Goal: Task Accomplishment & Management: Use online tool/utility

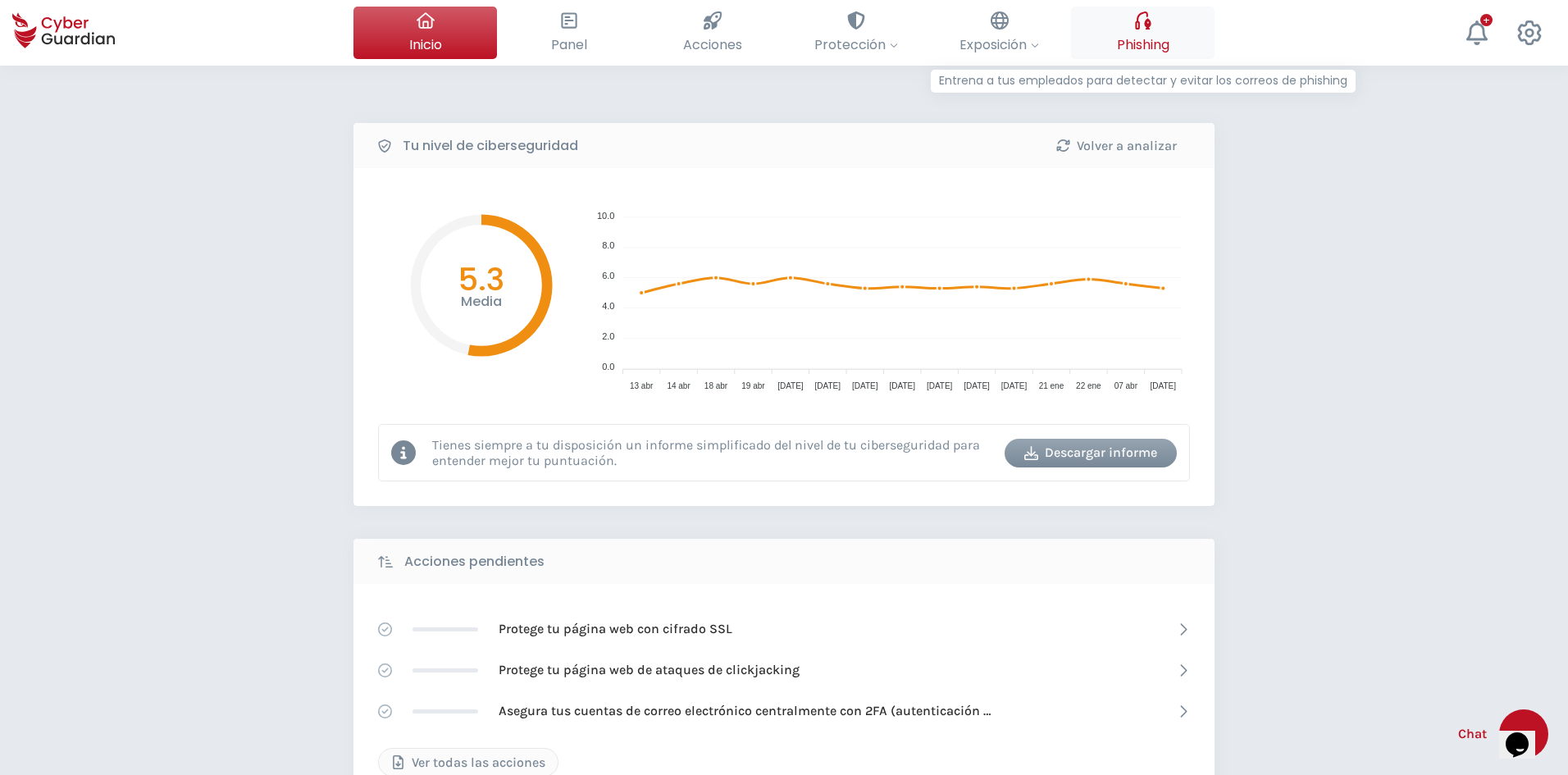
click at [1130, 42] on span "Phishing" at bounding box center [1143, 44] width 53 height 21
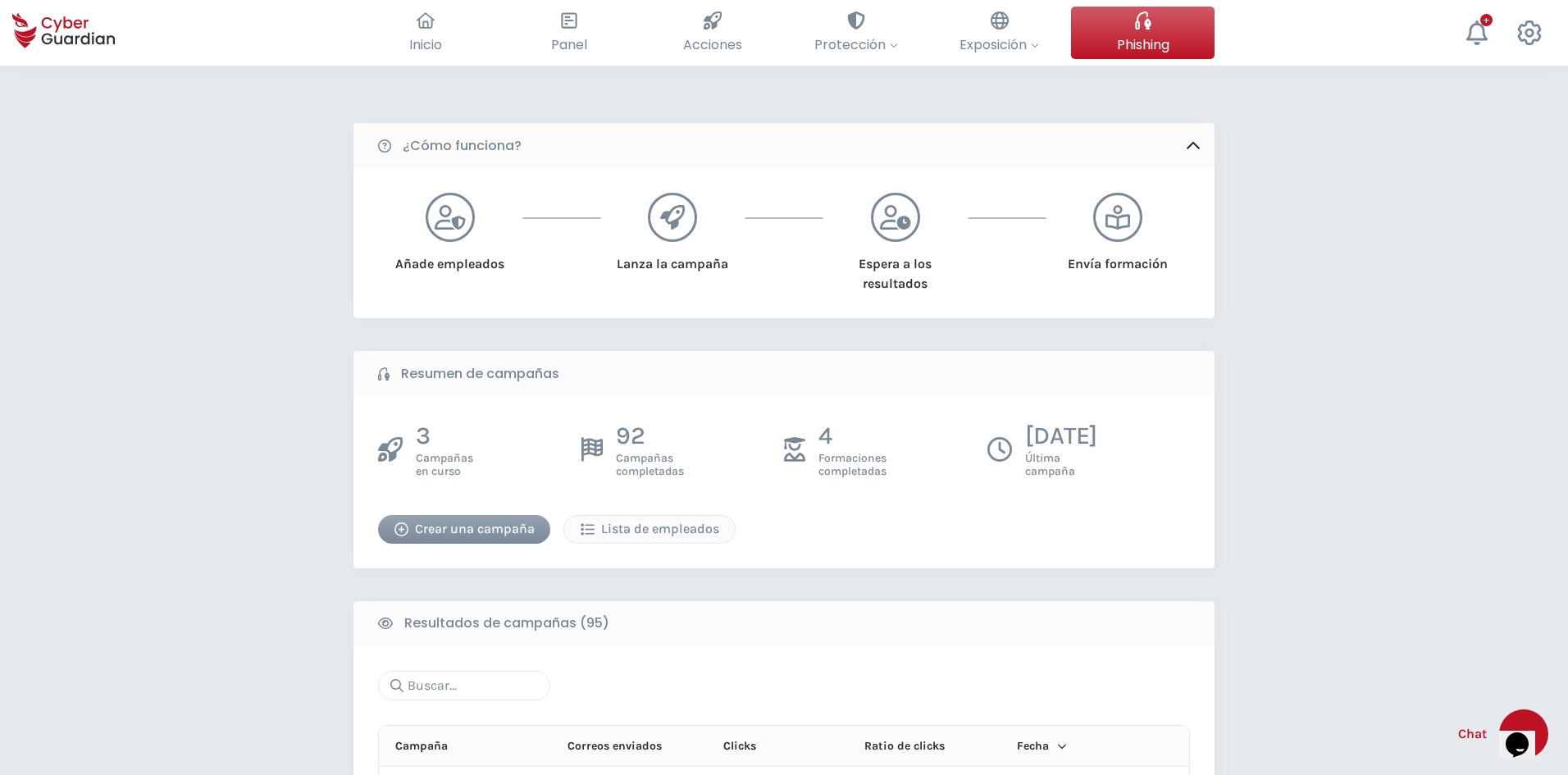
click at [455, 530] on div "Crear una campaña" at bounding box center [464, 529] width 147 height 20
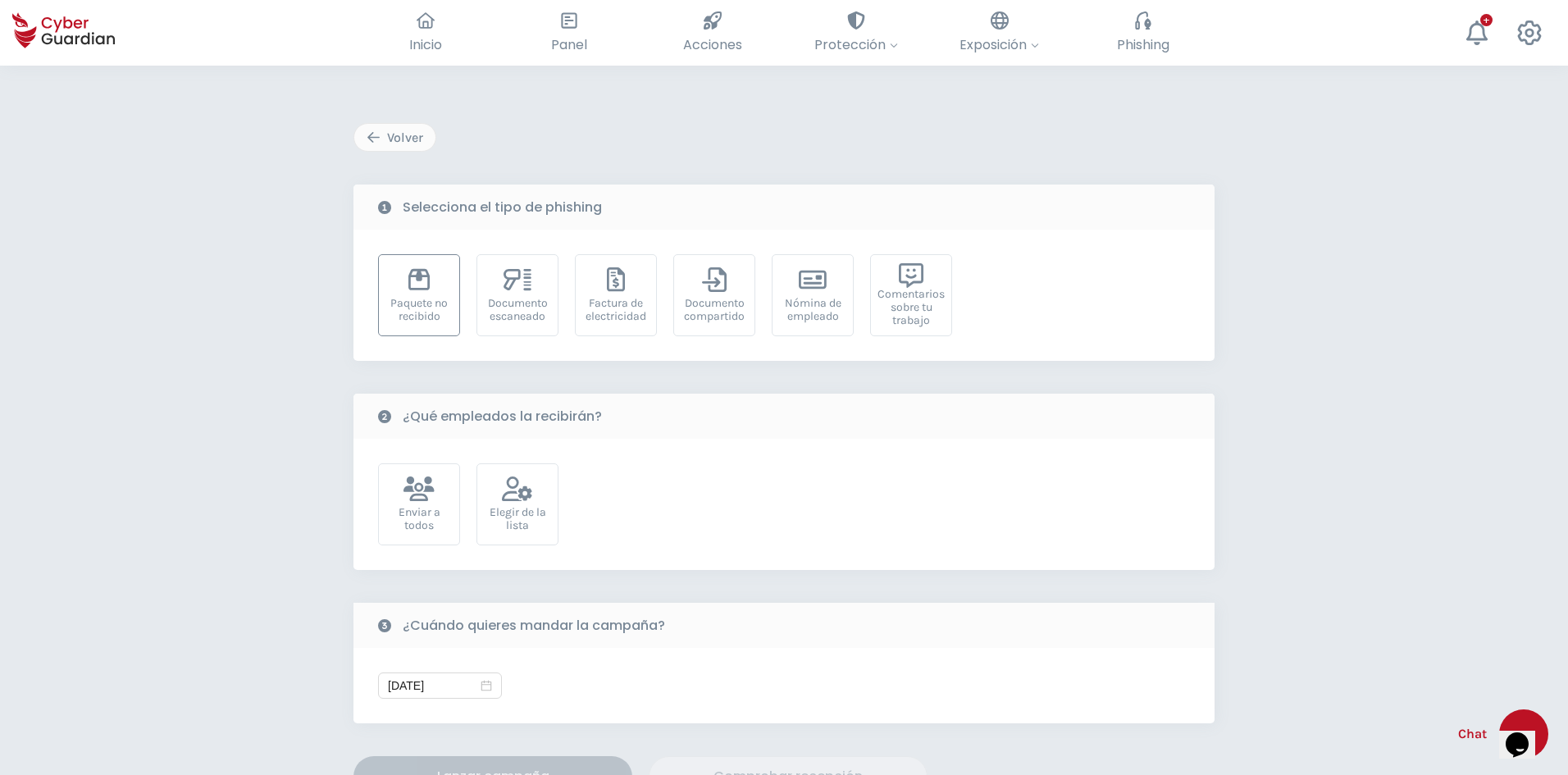
click at [420, 303] on div "Paquete no recibido" at bounding box center [419, 310] width 64 height 26
click at [492, 515] on div "Elegir de la lista" at bounding box center [517, 519] width 64 height 26
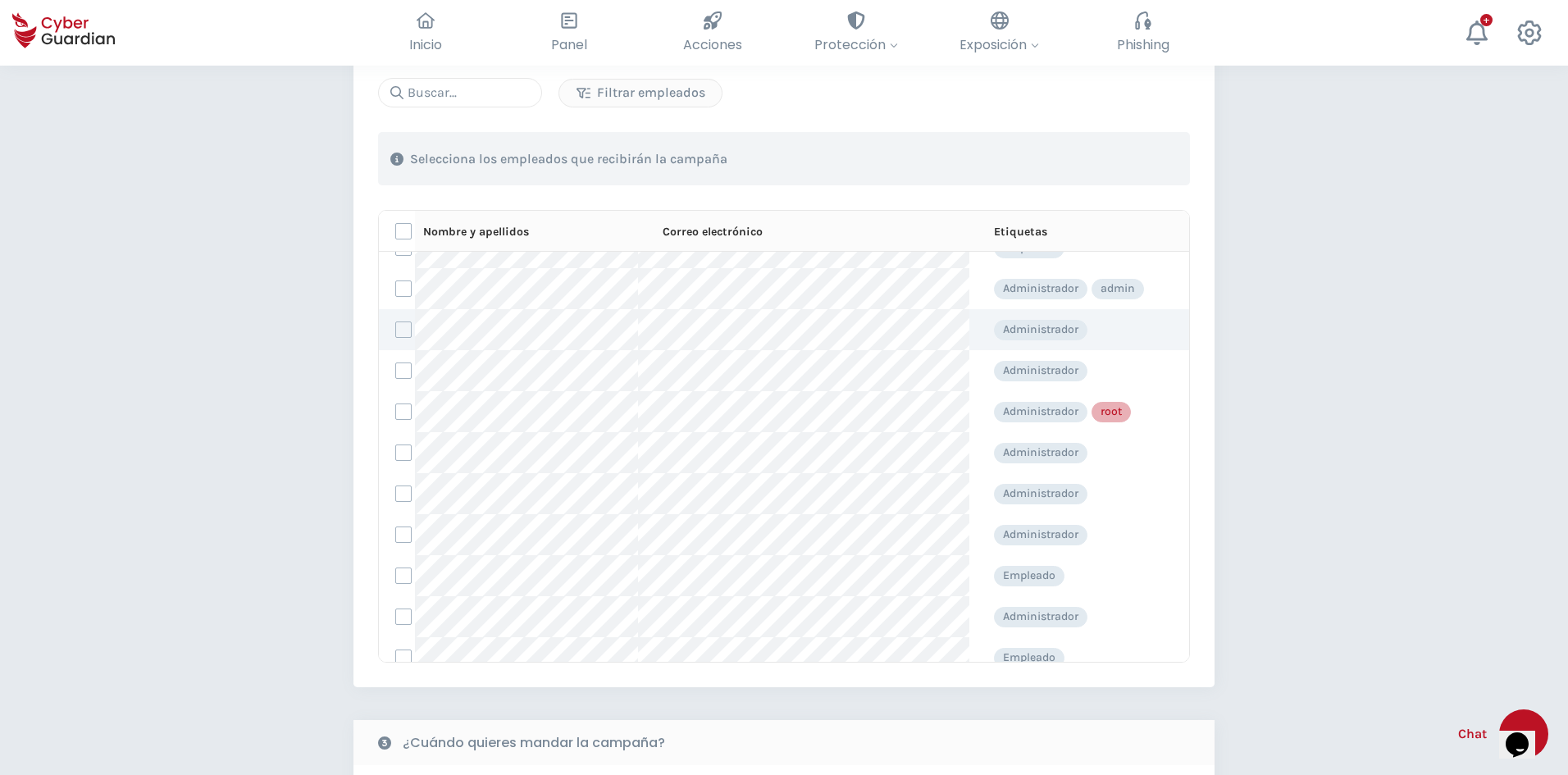
scroll to position [164, 0]
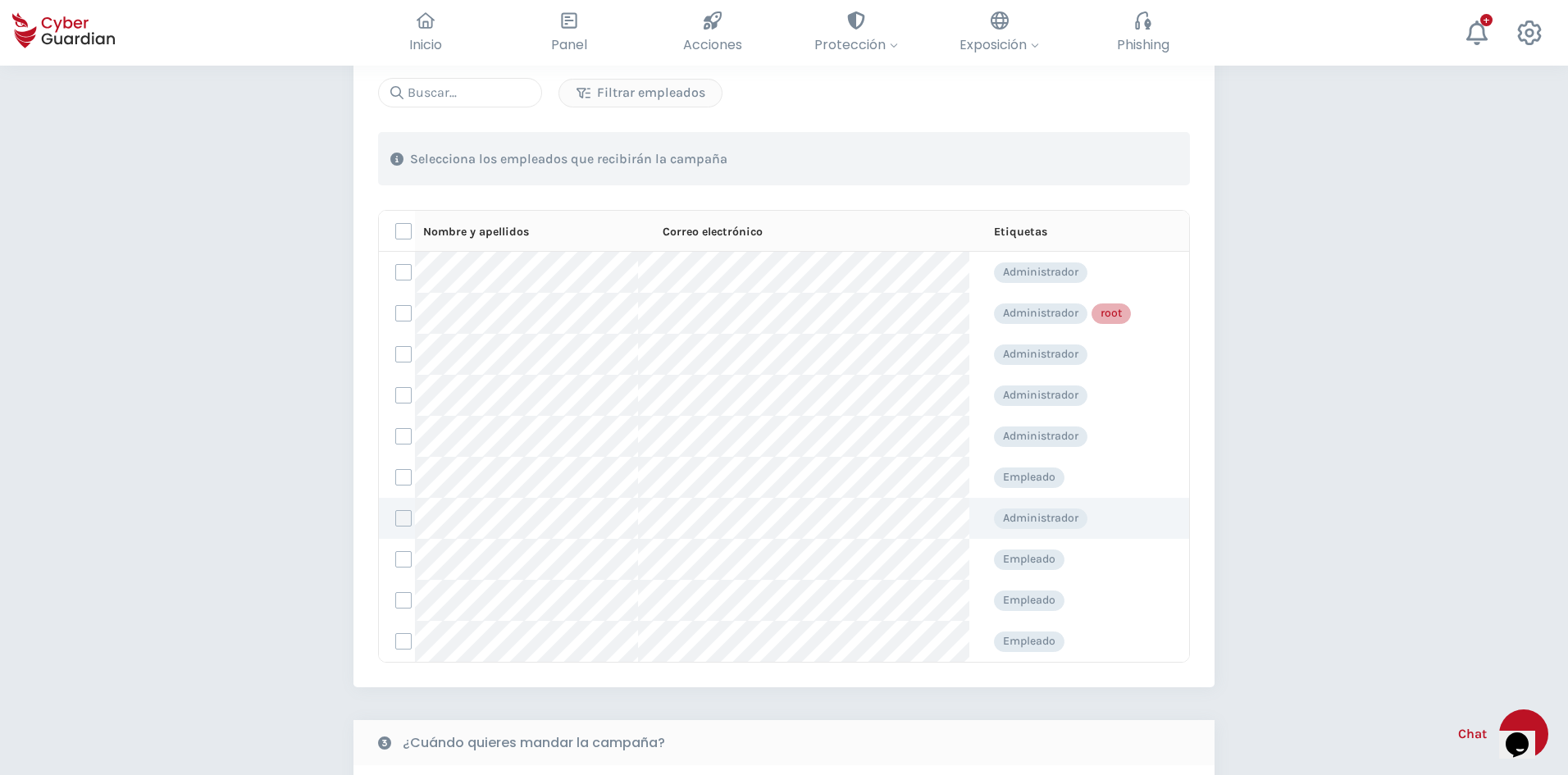
click at [405, 517] on label at bounding box center [404, 518] width 16 height 16
click at [396, 517] on input "checkbox" at bounding box center [396, 518] width 0 height 15
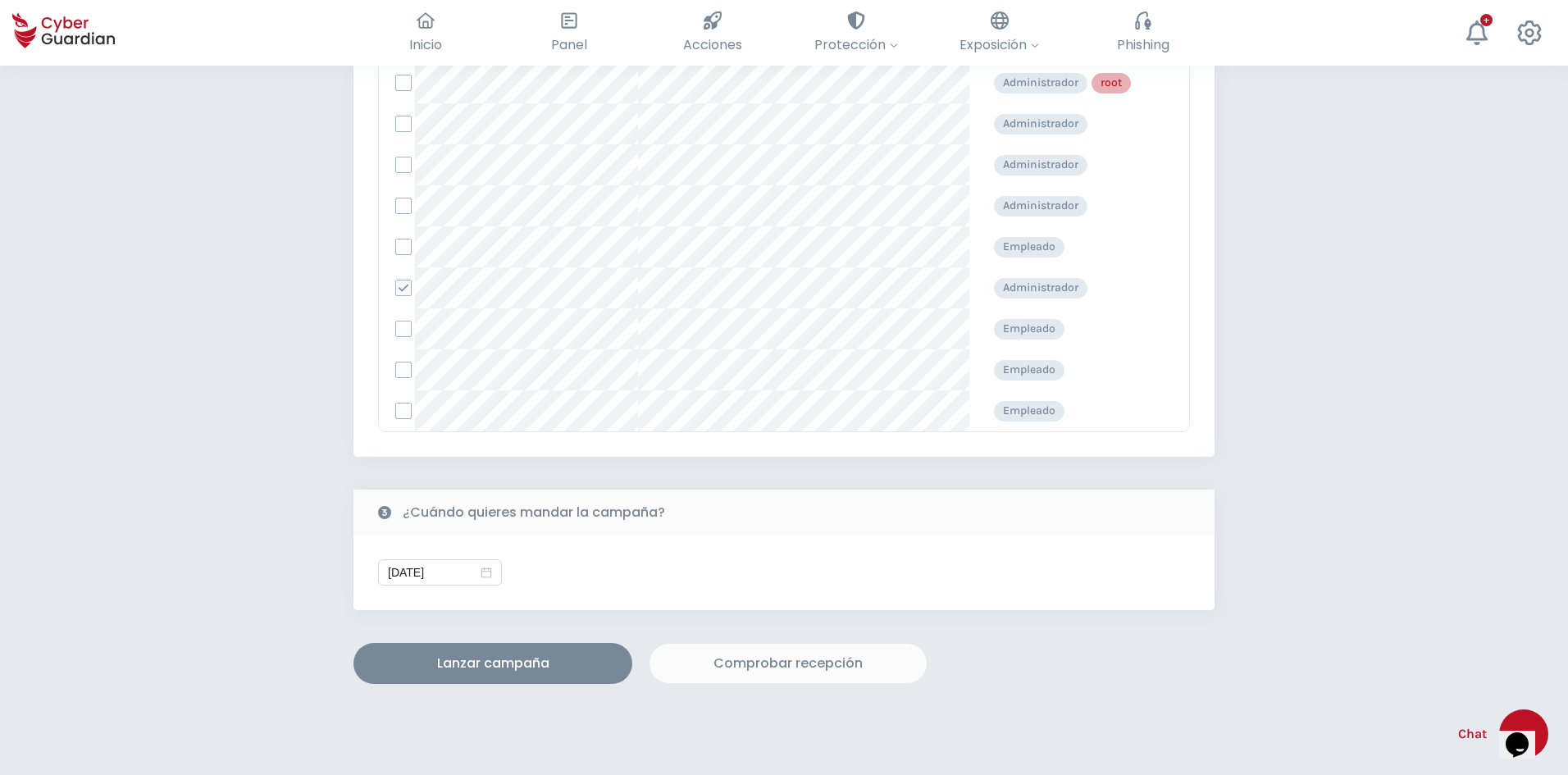
scroll to position [738, 0]
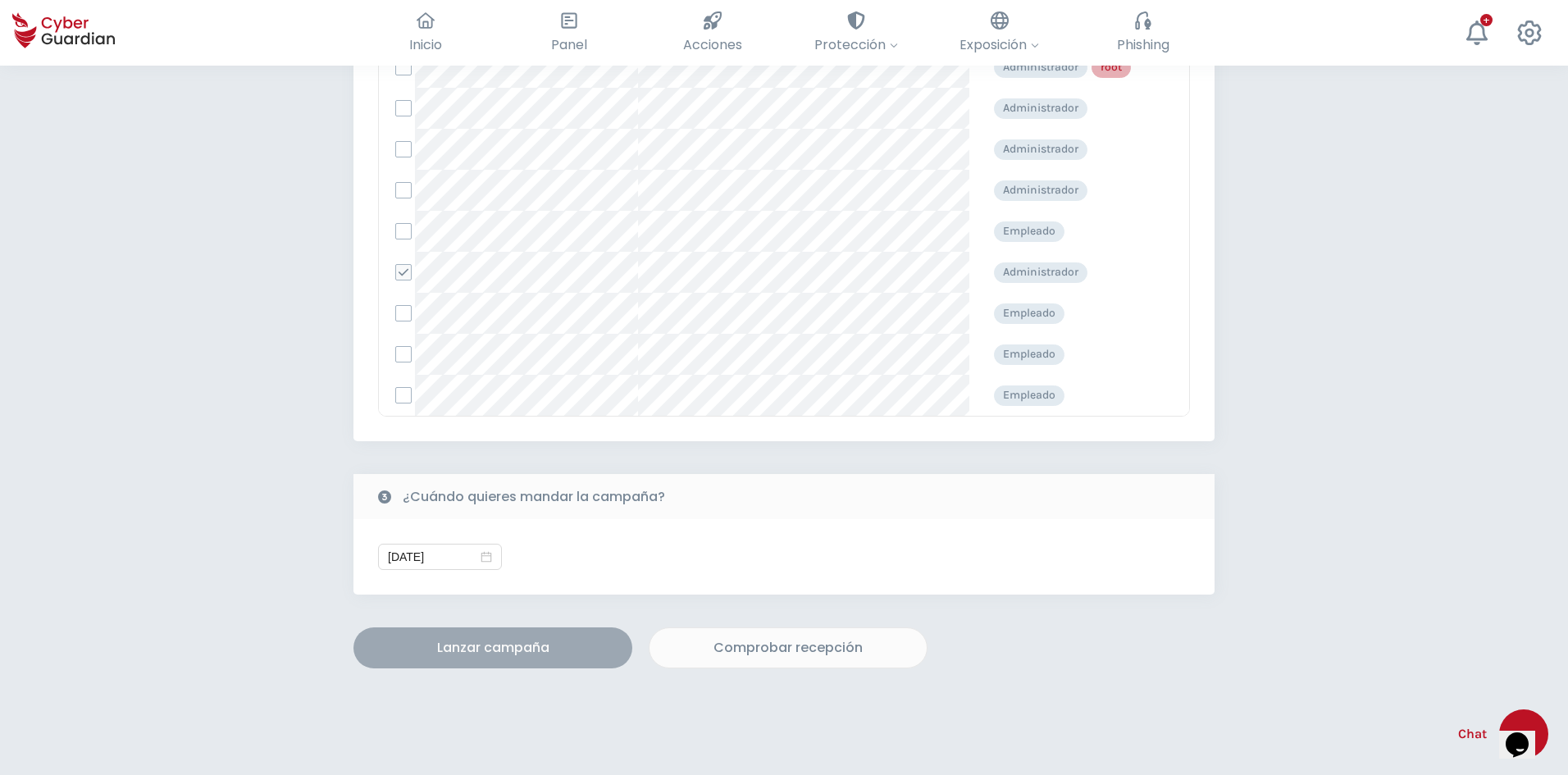
click at [488, 645] on div "Lanzar campaña" at bounding box center [492, 648] width 254 height 20
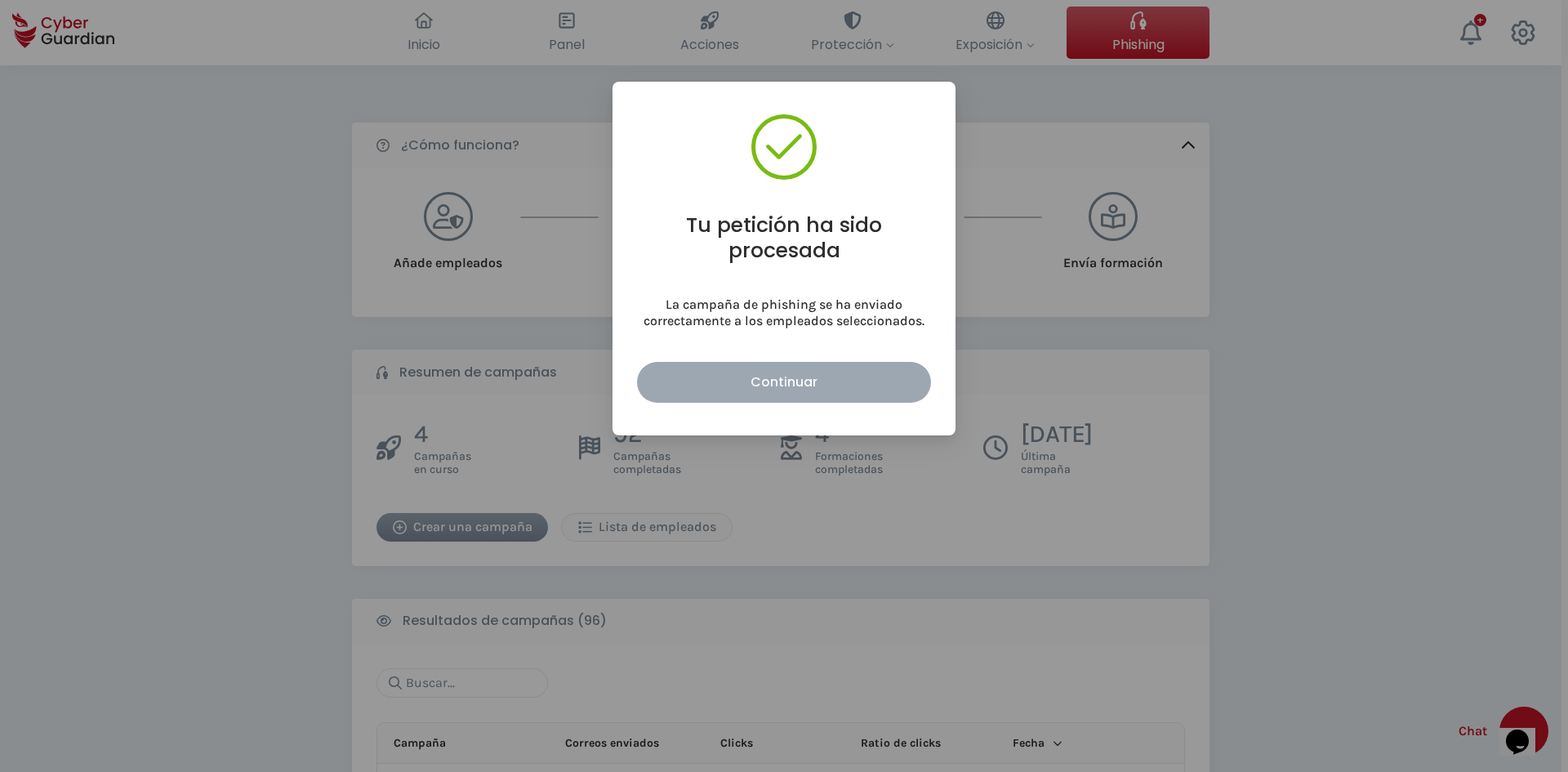
click at [792, 393] on button "Continuar" at bounding box center [784, 382] width 294 height 41
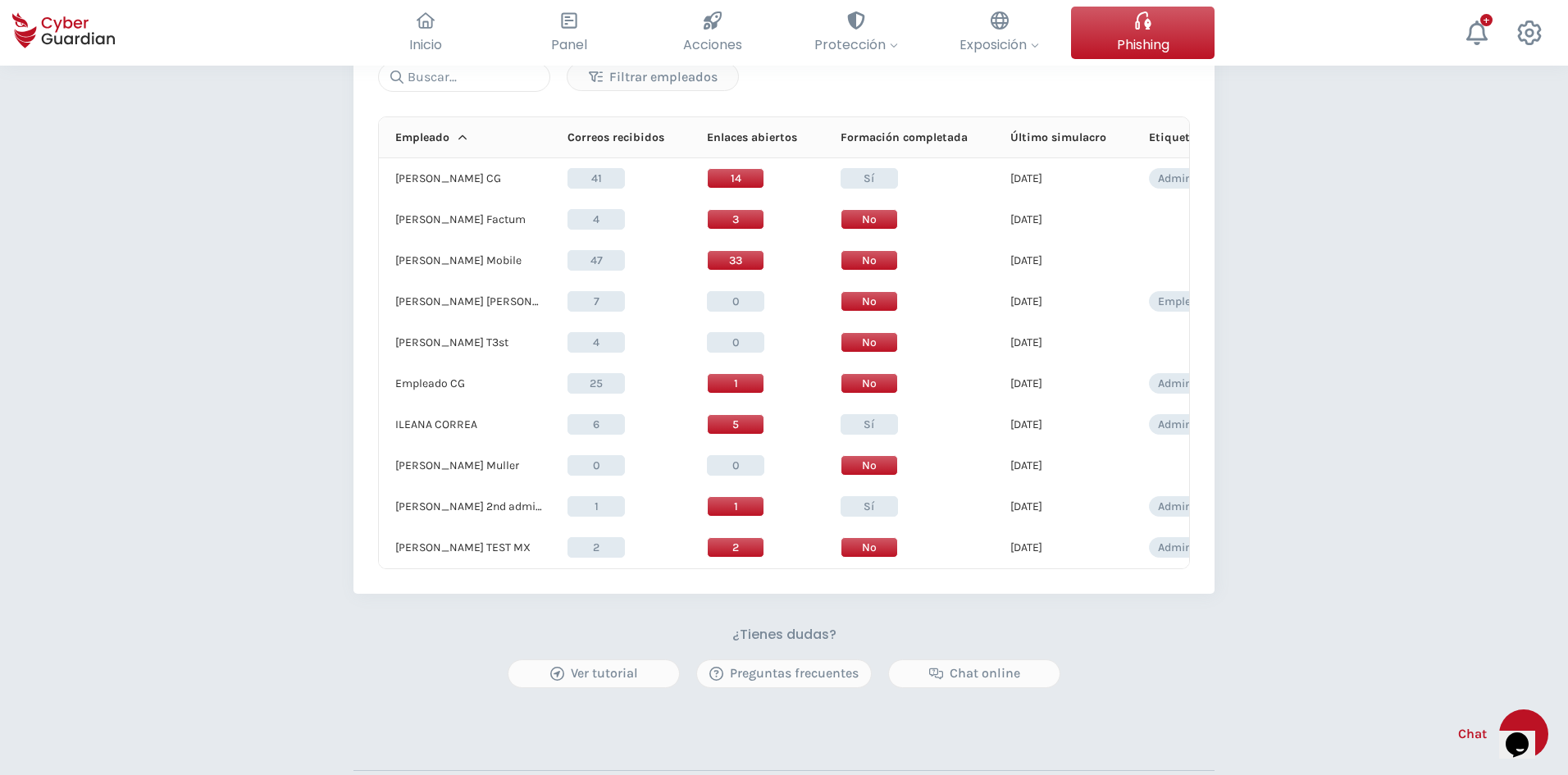
scroll to position [1411, 0]
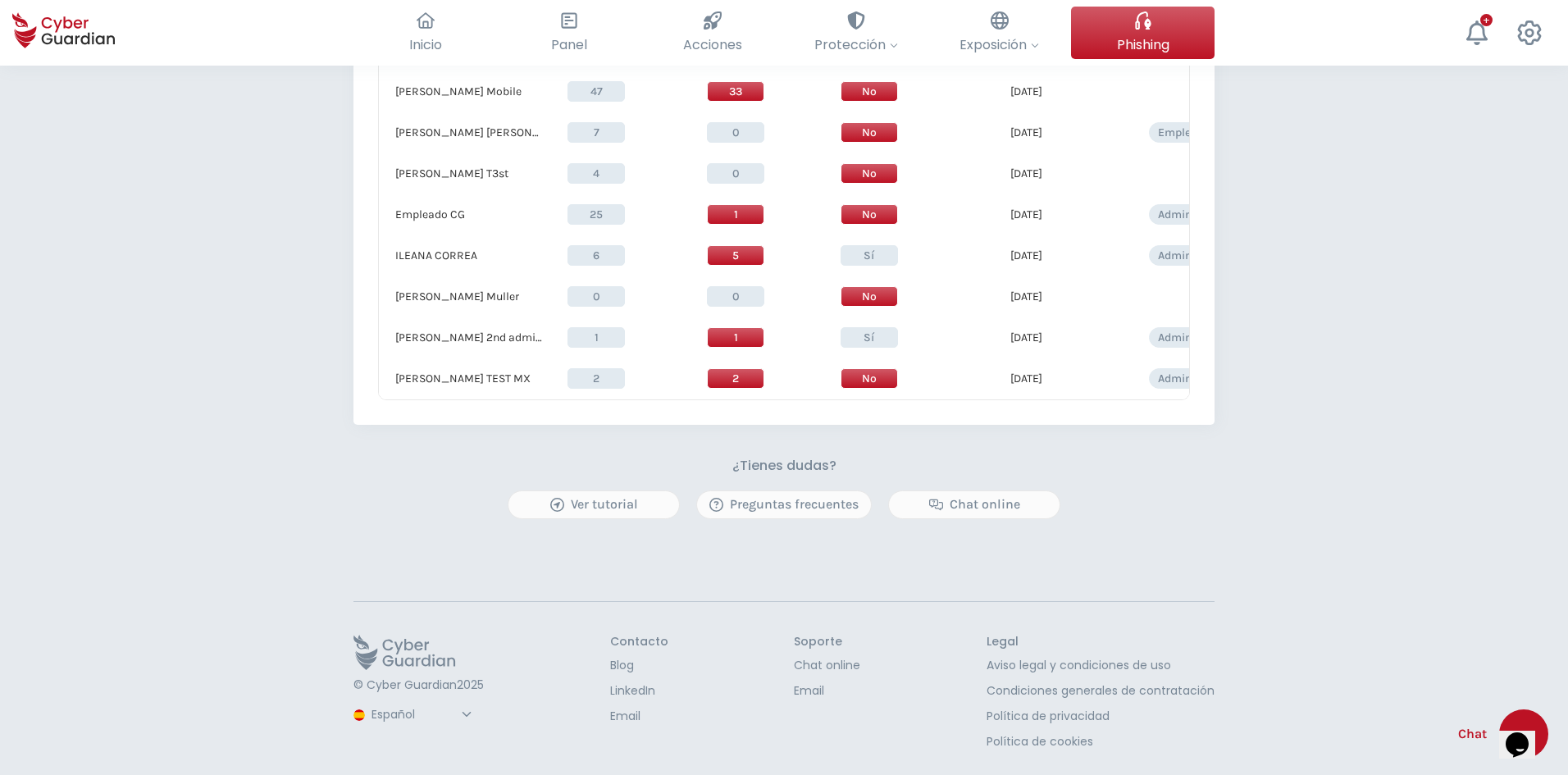
click at [414, 711] on select "Español Inglés Portugués (BR)" at bounding box center [423, 714] width 109 height 29
click at [369, 700] on select "Español Inglés Portugués (BR)" at bounding box center [423, 714] width 109 height 29
select select "English"
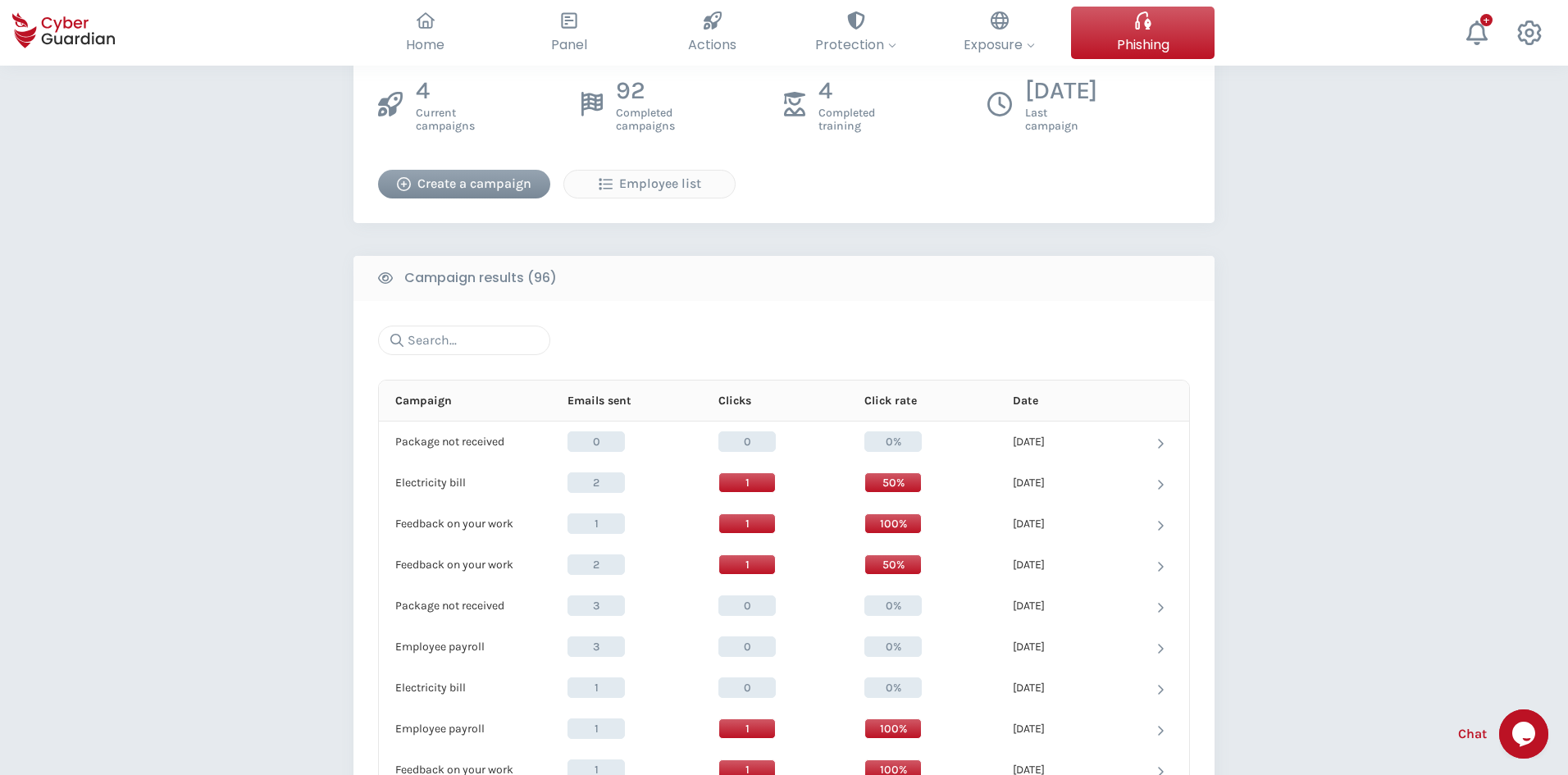
scroll to position [0, 0]
click at [480, 186] on div "Create a campaign" at bounding box center [464, 184] width 147 height 20
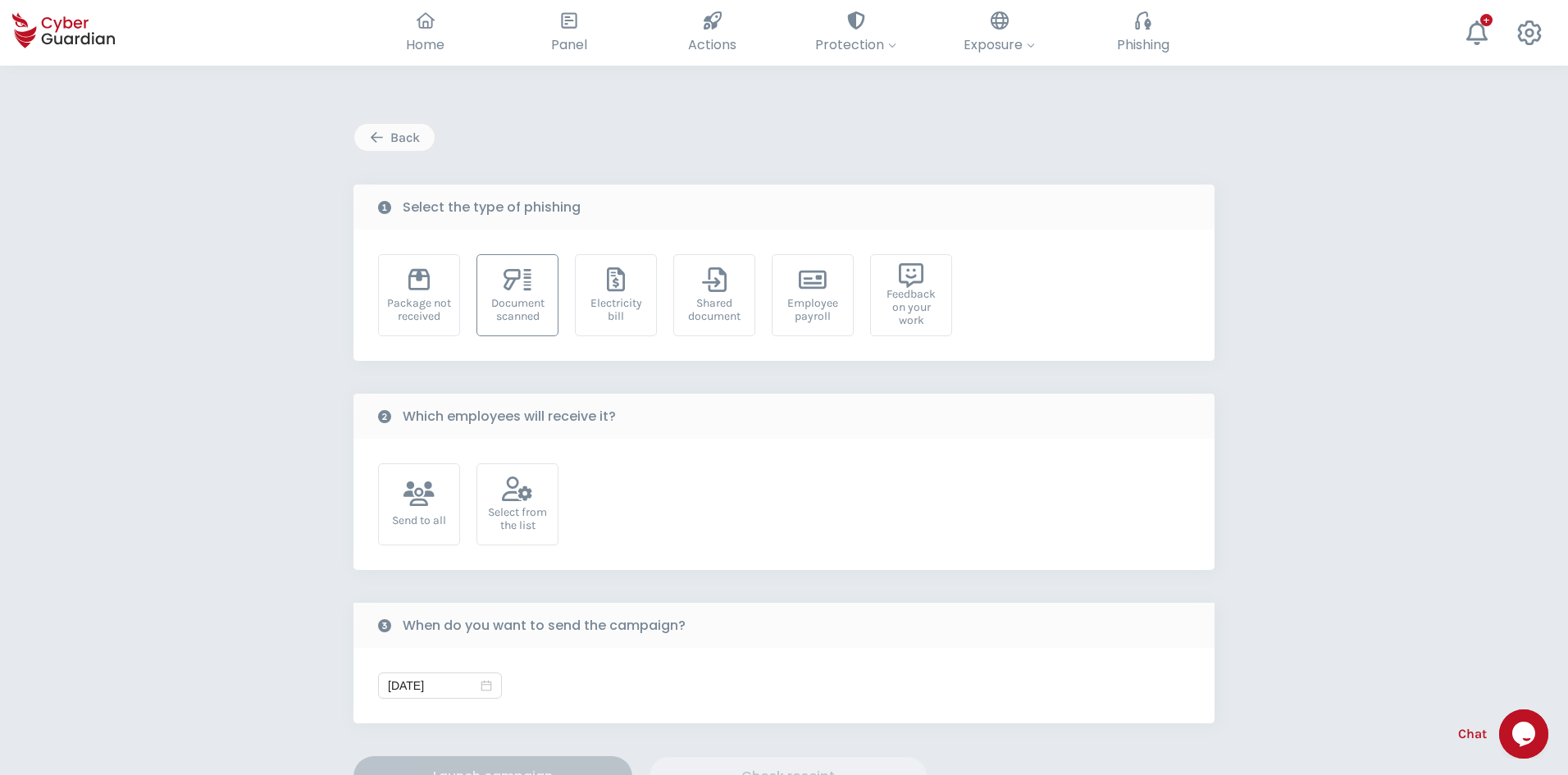
click at [495, 300] on div "Document scanned" at bounding box center [517, 310] width 64 height 26
click at [518, 506] on div "Select from the list" at bounding box center [517, 519] width 64 height 26
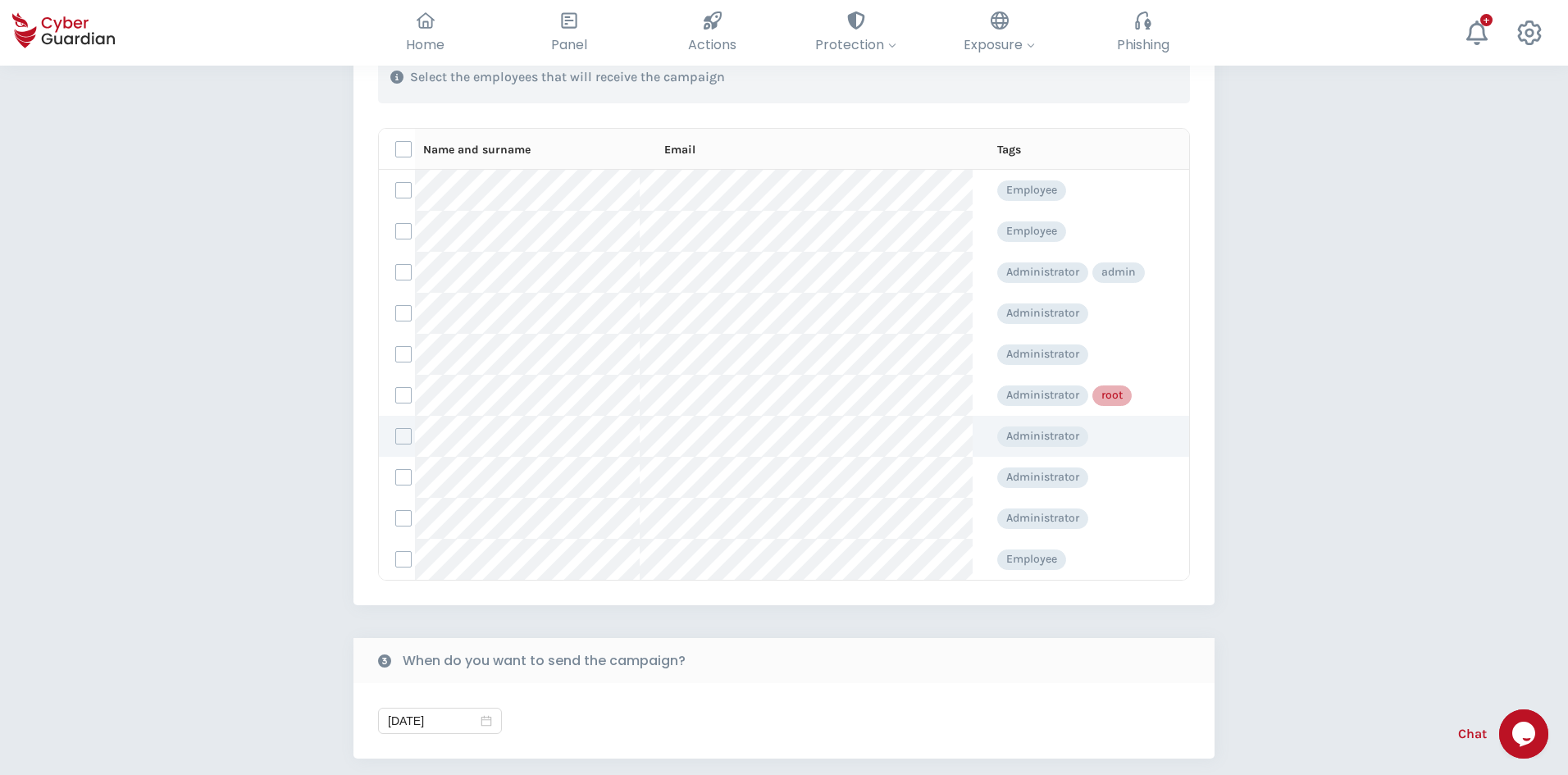
scroll to position [164, 0]
click at [406, 440] on label at bounding box center [404, 437] width 16 height 16
click at [396, 440] on input "checkbox" at bounding box center [396, 437] width 0 height 15
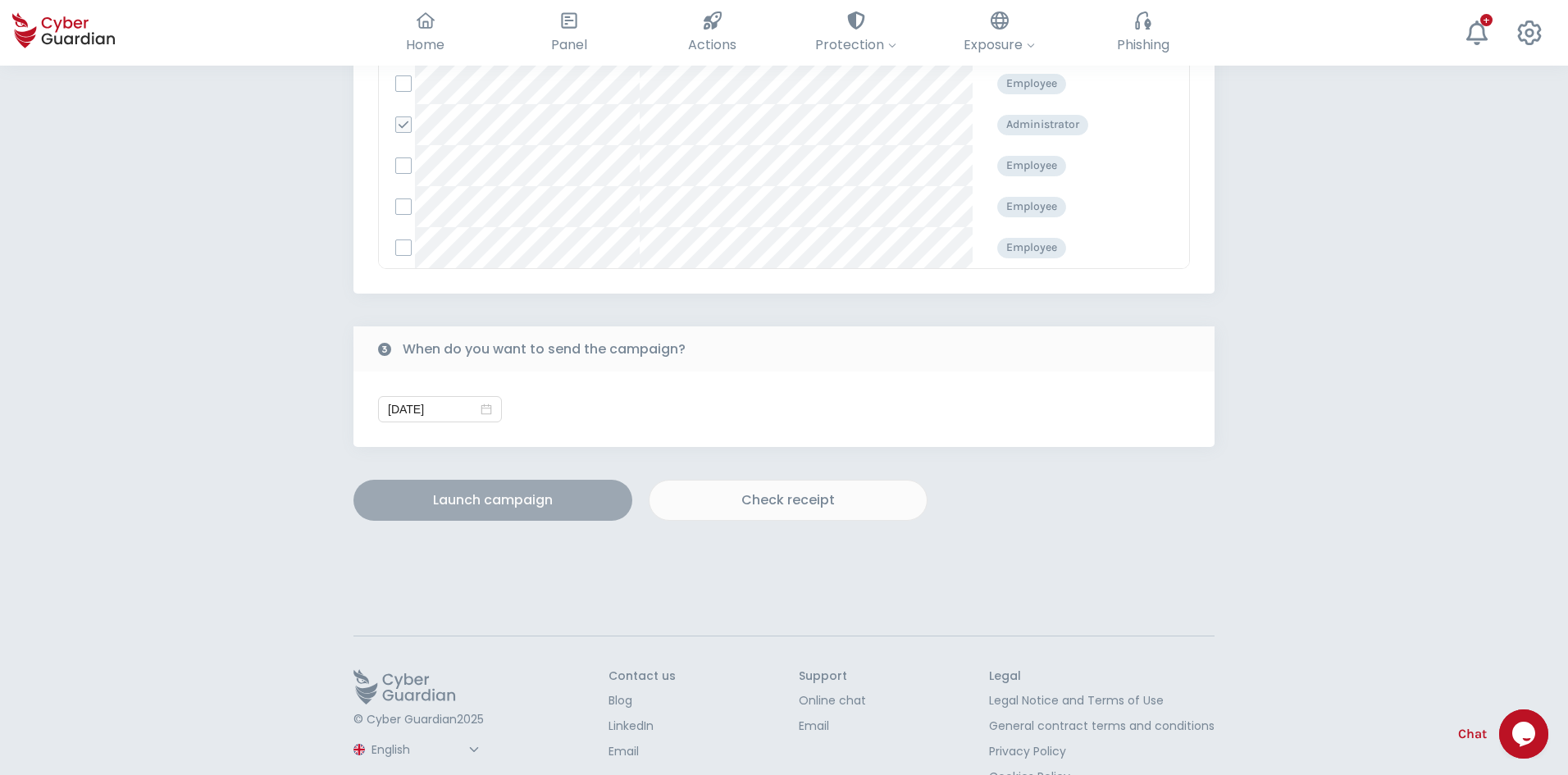
scroll to position [921, 0]
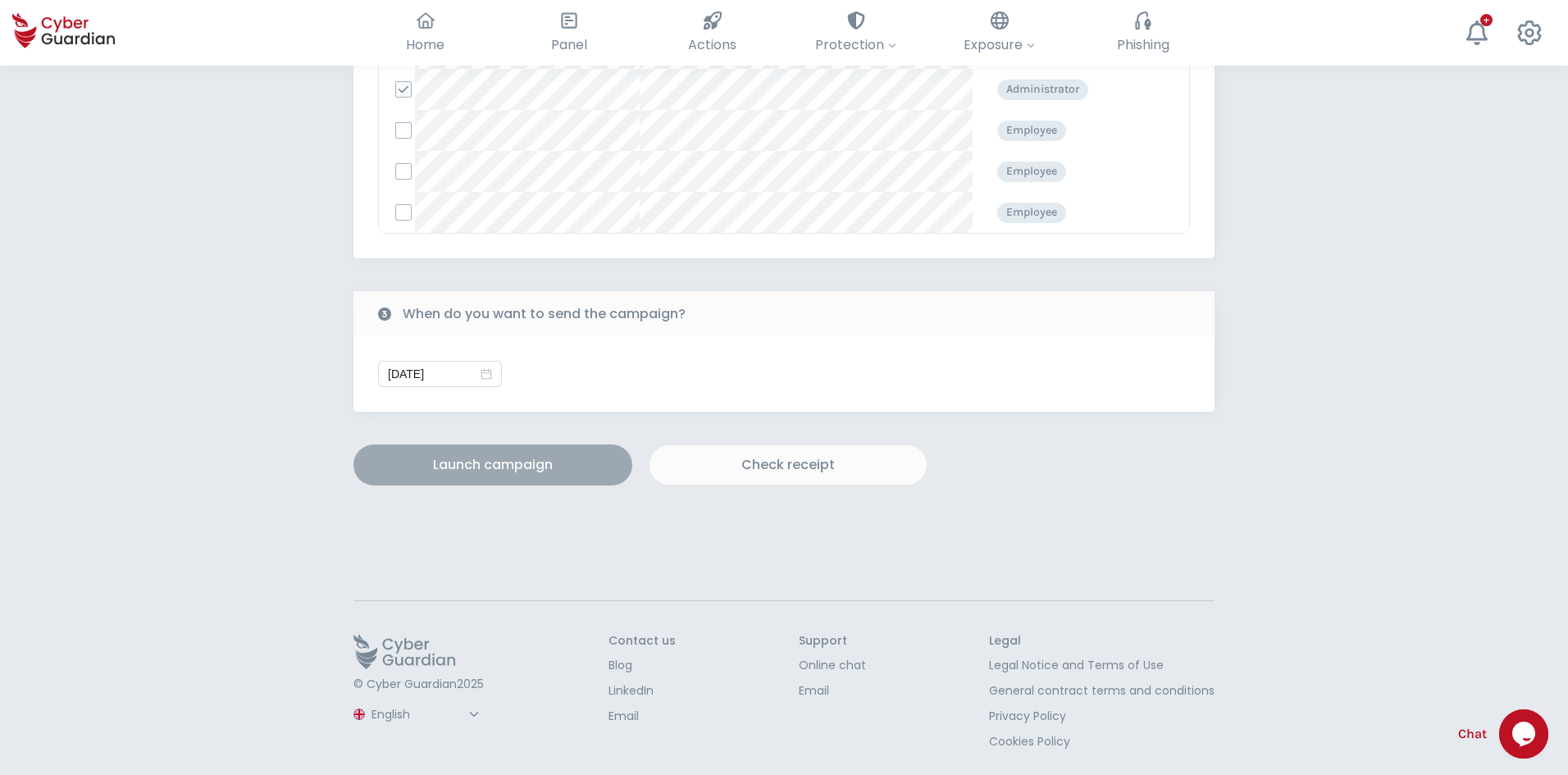
click at [440, 473] on div "Launch campaign" at bounding box center [492, 465] width 254 height 20
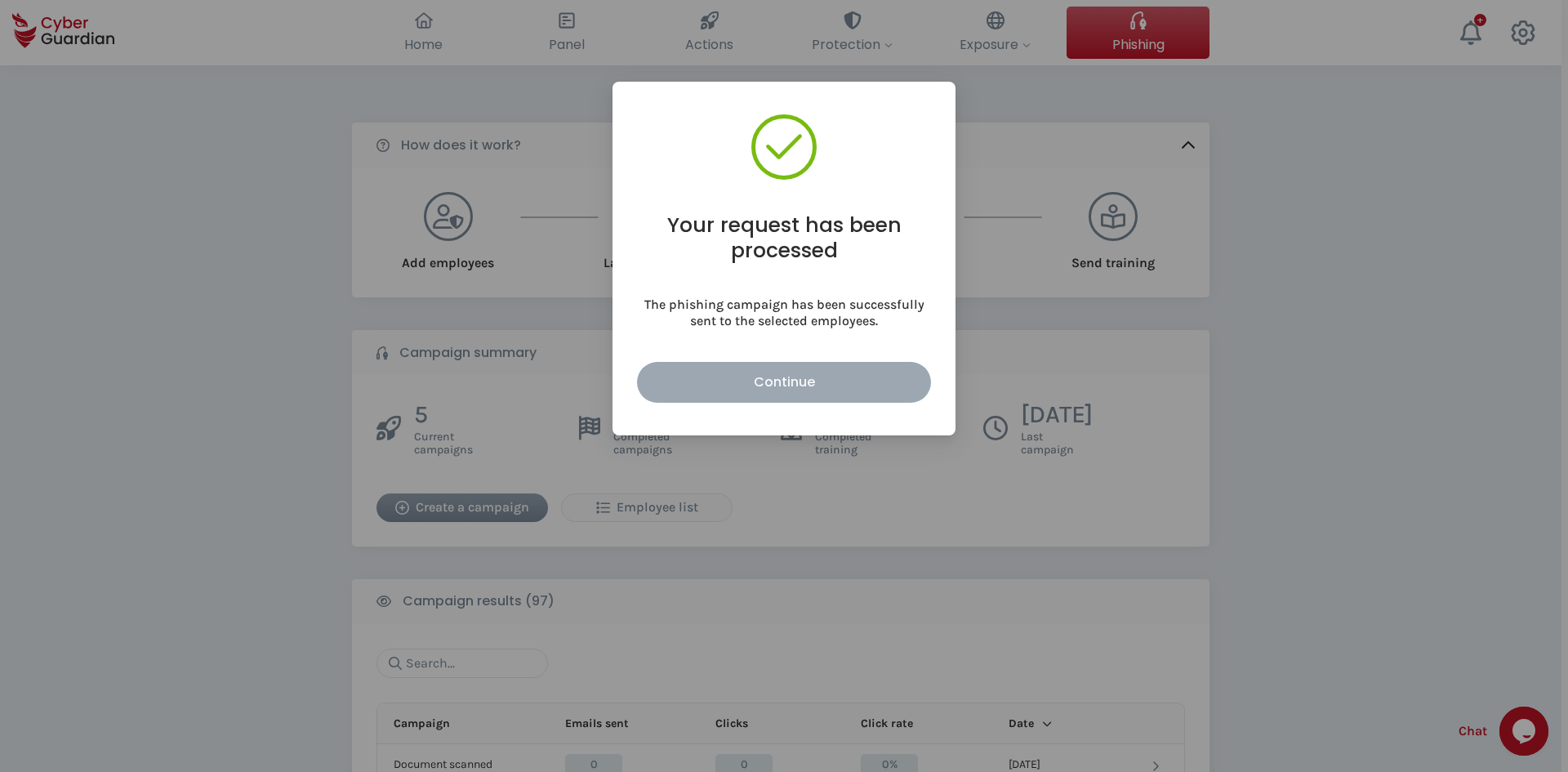
click at [735, 396] on button "Continue" at bounding box center [784, 382] width 294 height 41
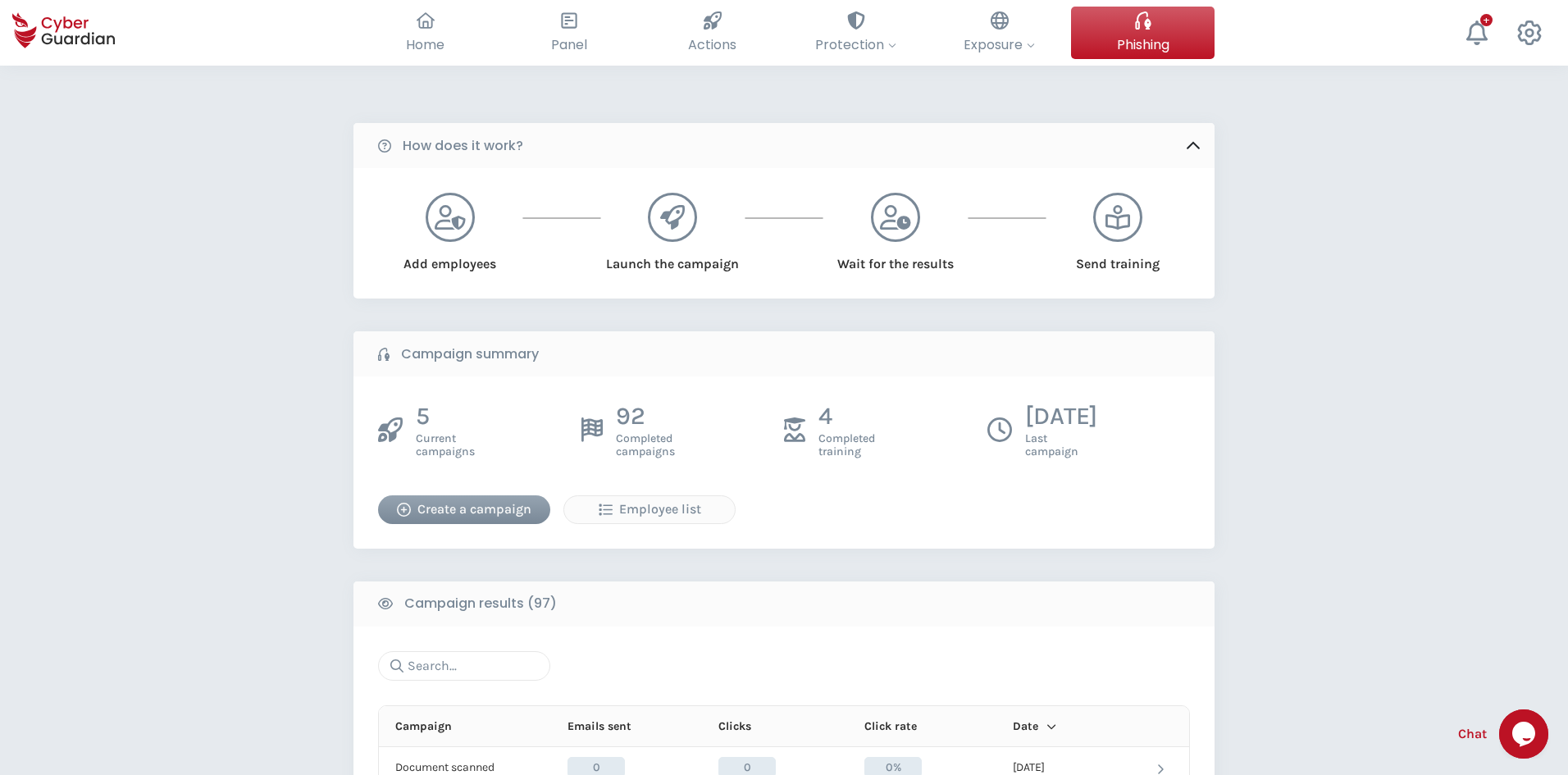
click at [447, 501] on div "Create a campaign" at bounding box center [464, 509] width 147 height 20
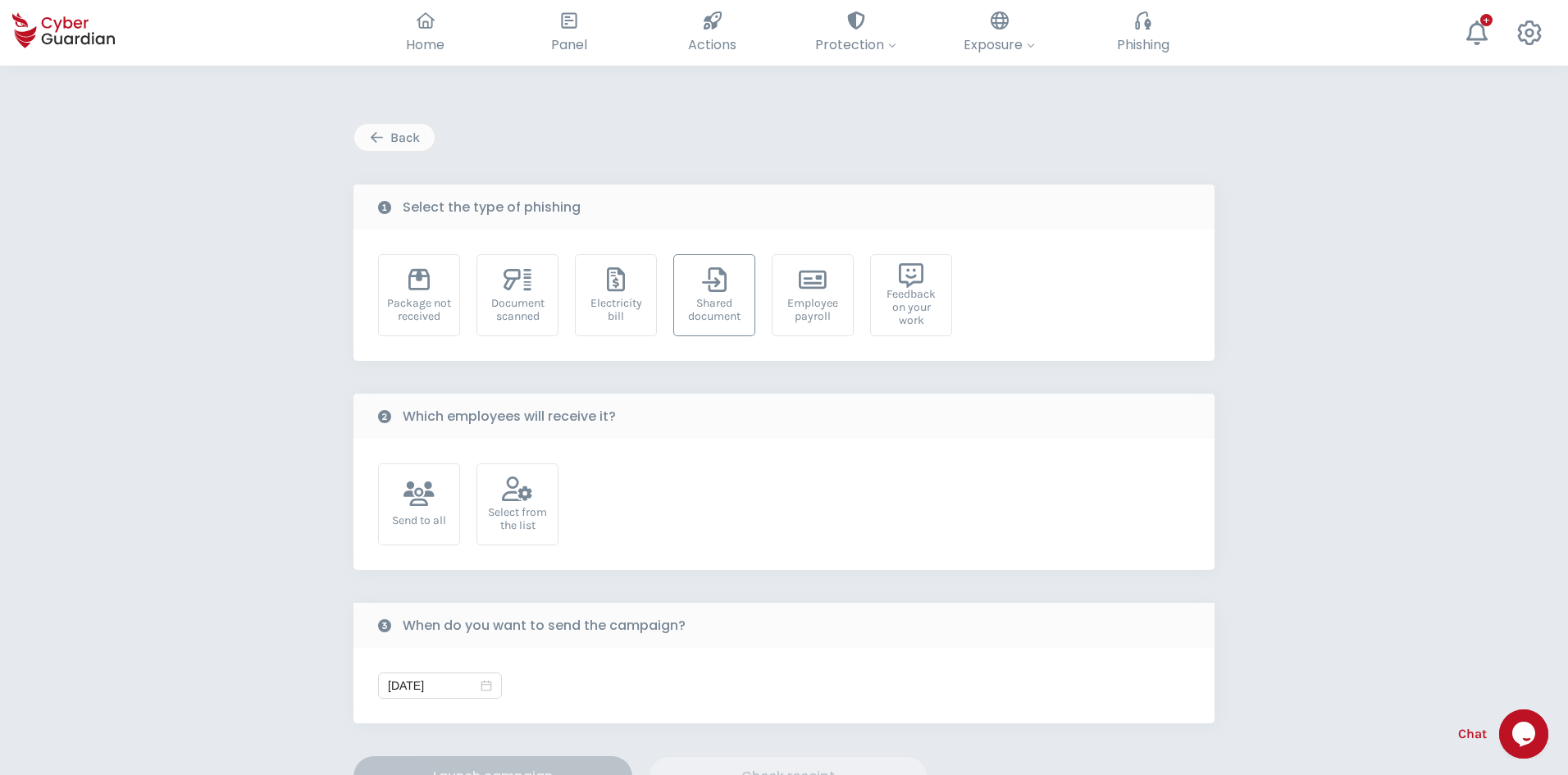
click at [717, 306] on div "Shared document" at bounding box center [714, 310] width 64 height 26
click at [502, 504] on div "Select from the list" at bounding box center [517, 505] width 82 height 82
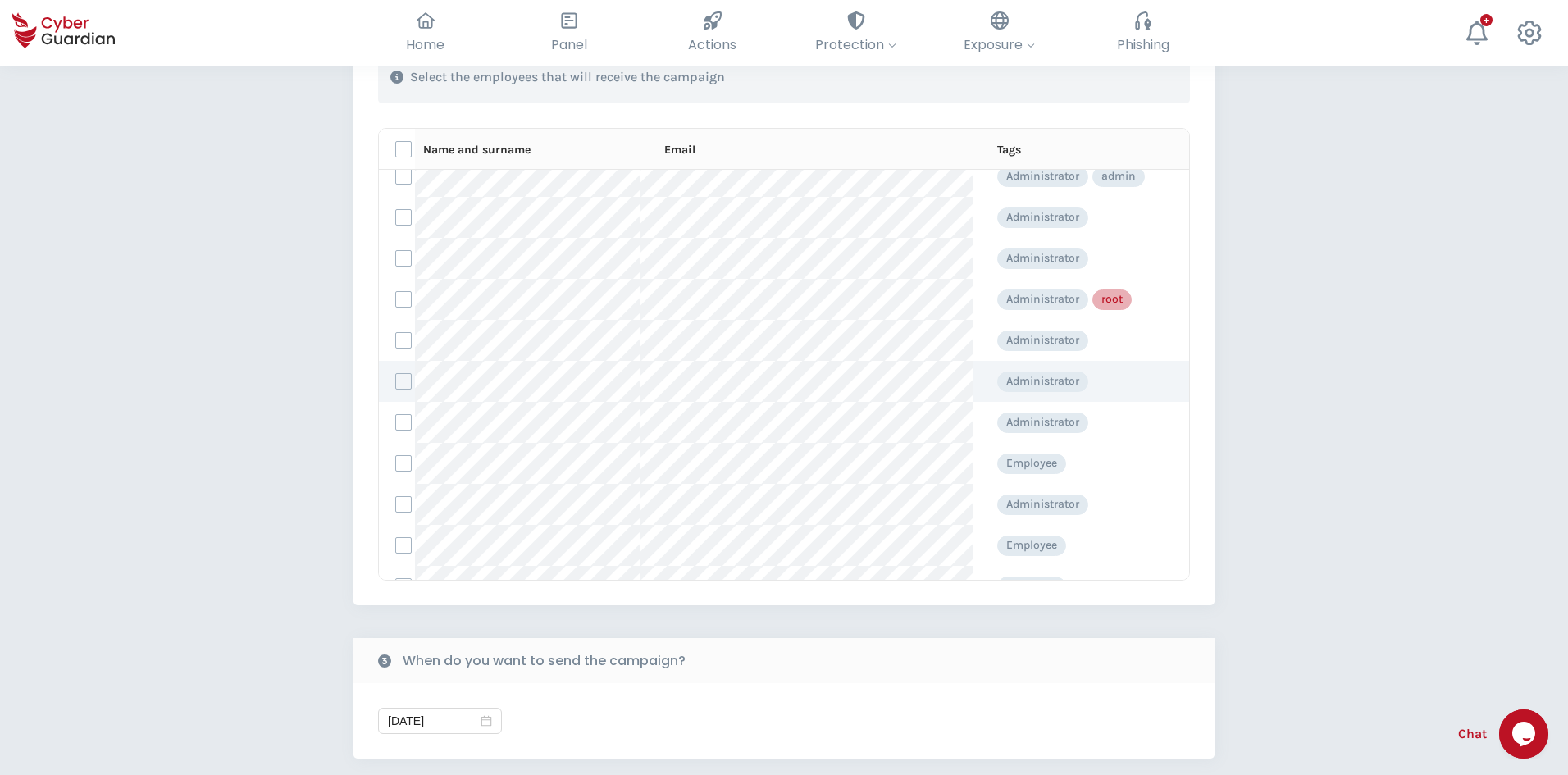
scroll to position [164, 0]
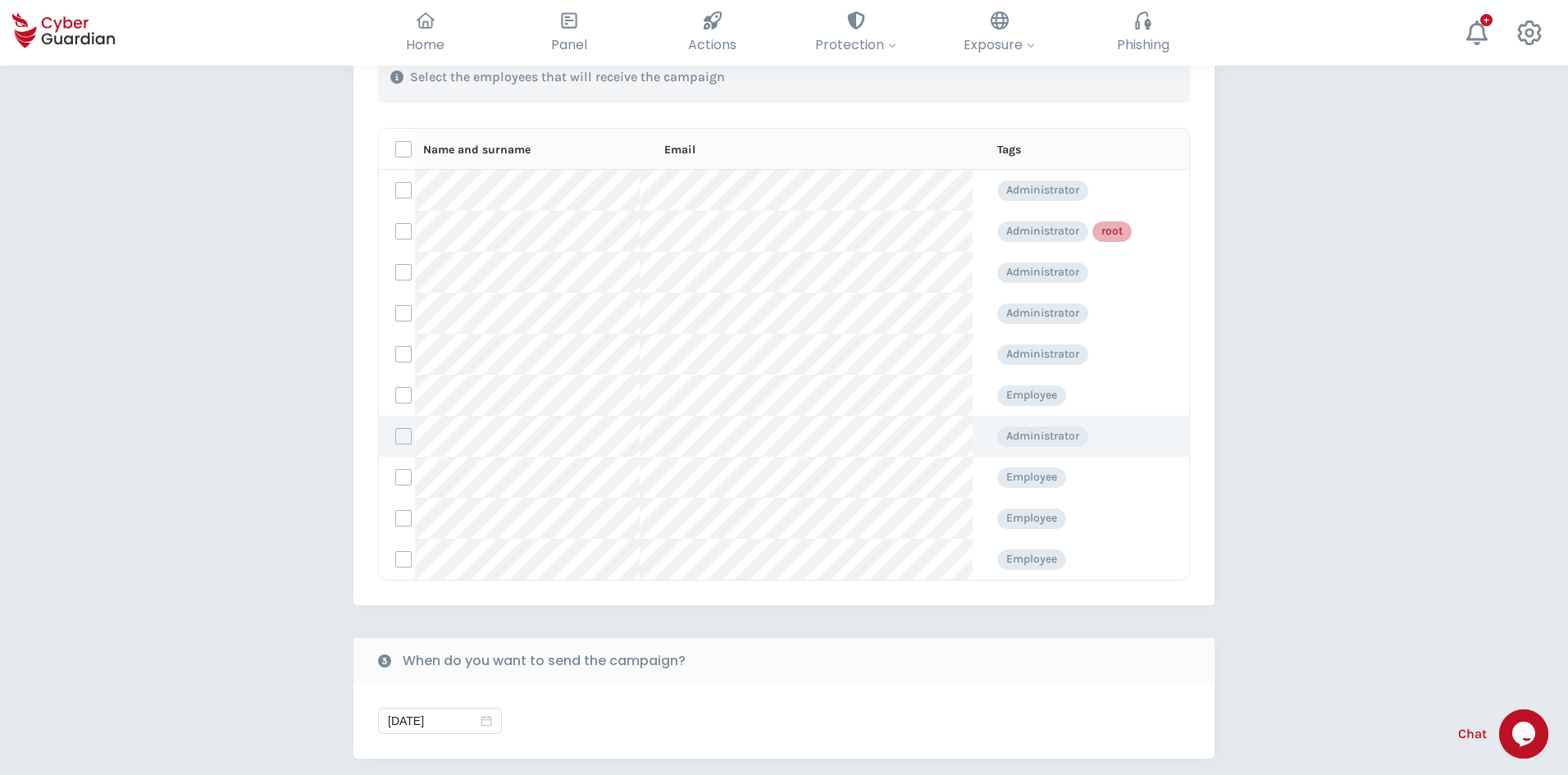
click at [404, 437] on label at bounding box center [404, 437] width 16 height 16
click at [396, 437] on input "checkbox" at bounding box center [396, 437] width 0 height 15
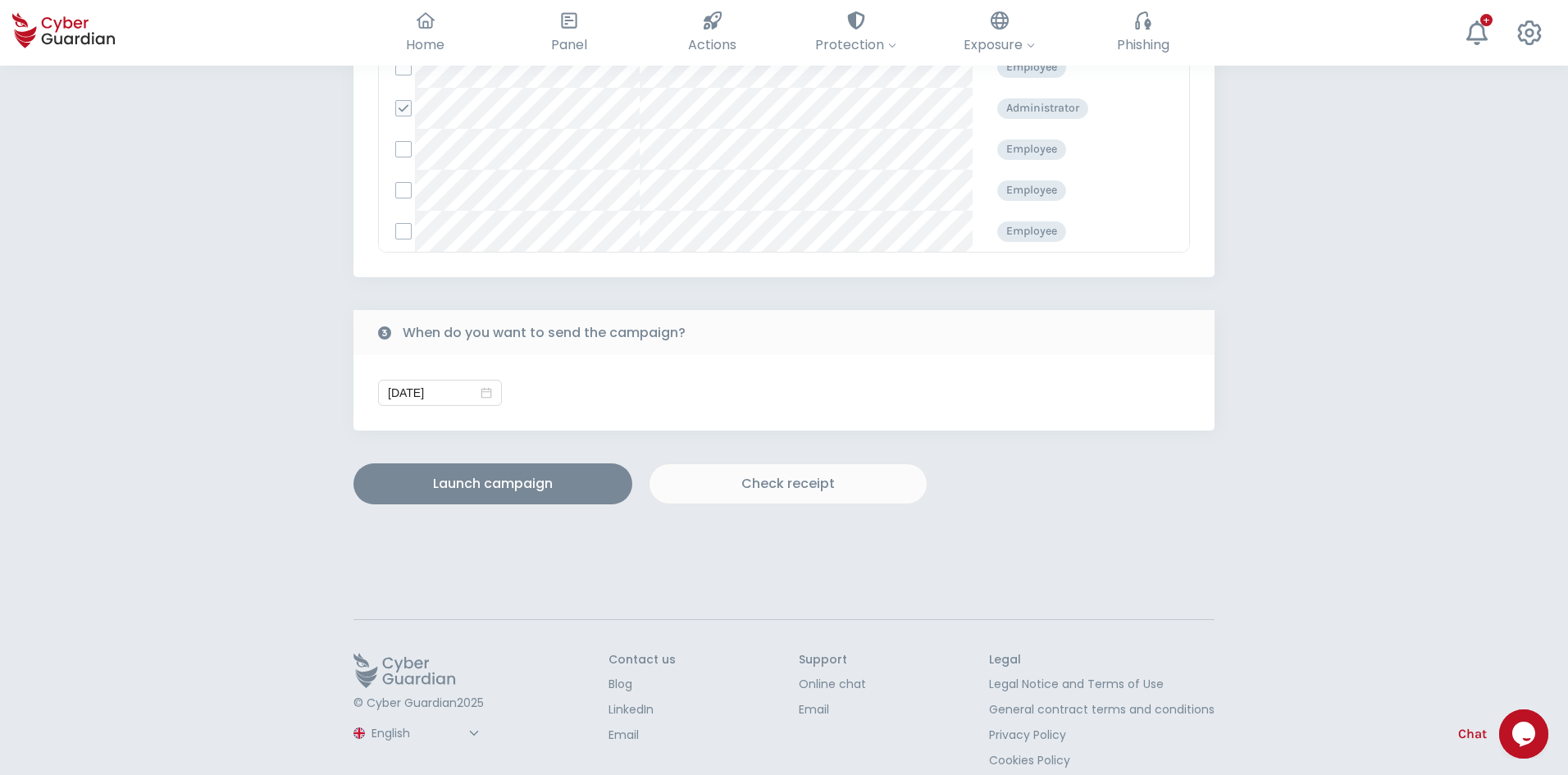
scroll to position [921, 0]
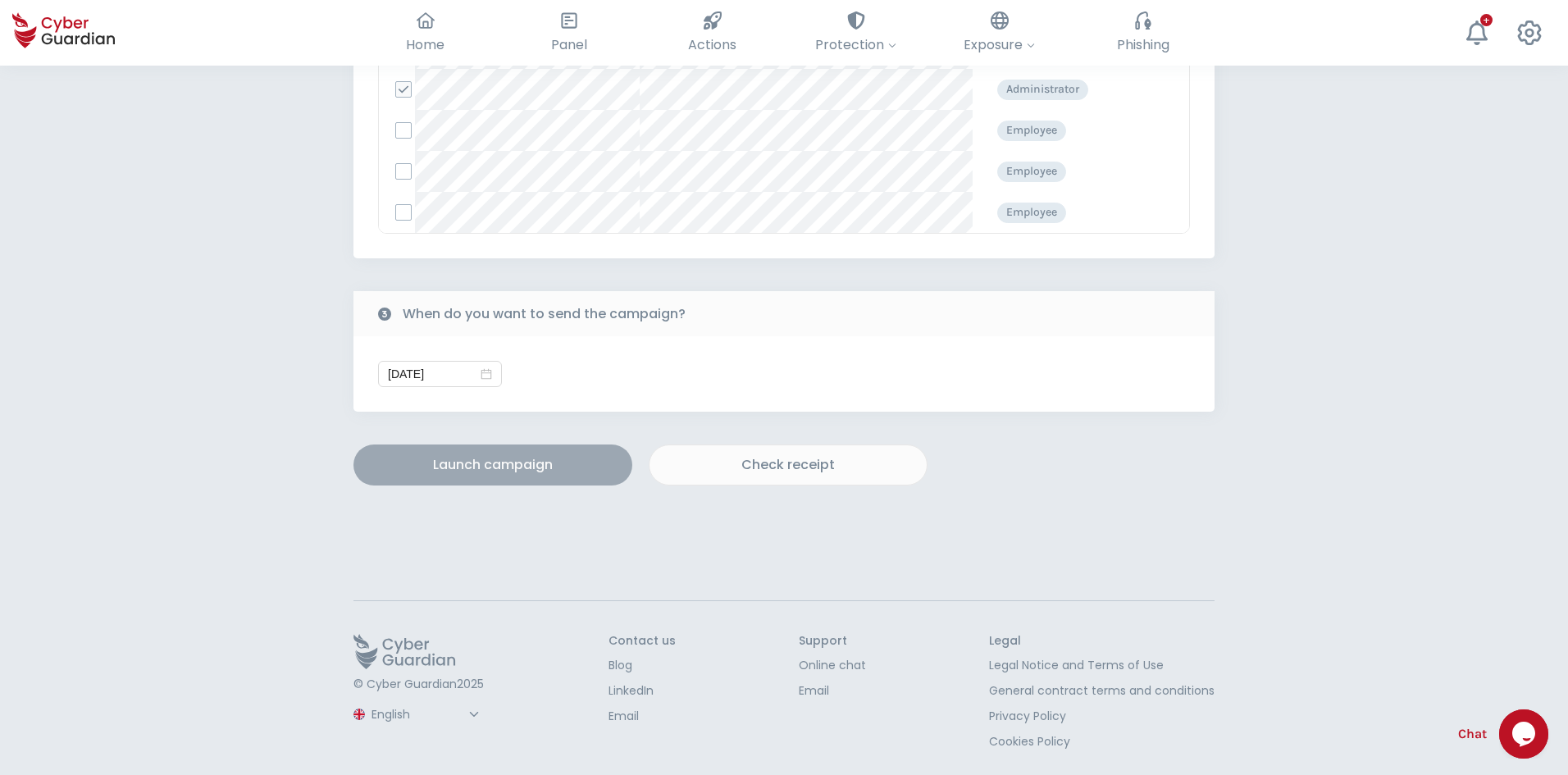
click at [488, 482] on button "Launch campaign" at bounding box center [492, 465] width 278 height 41
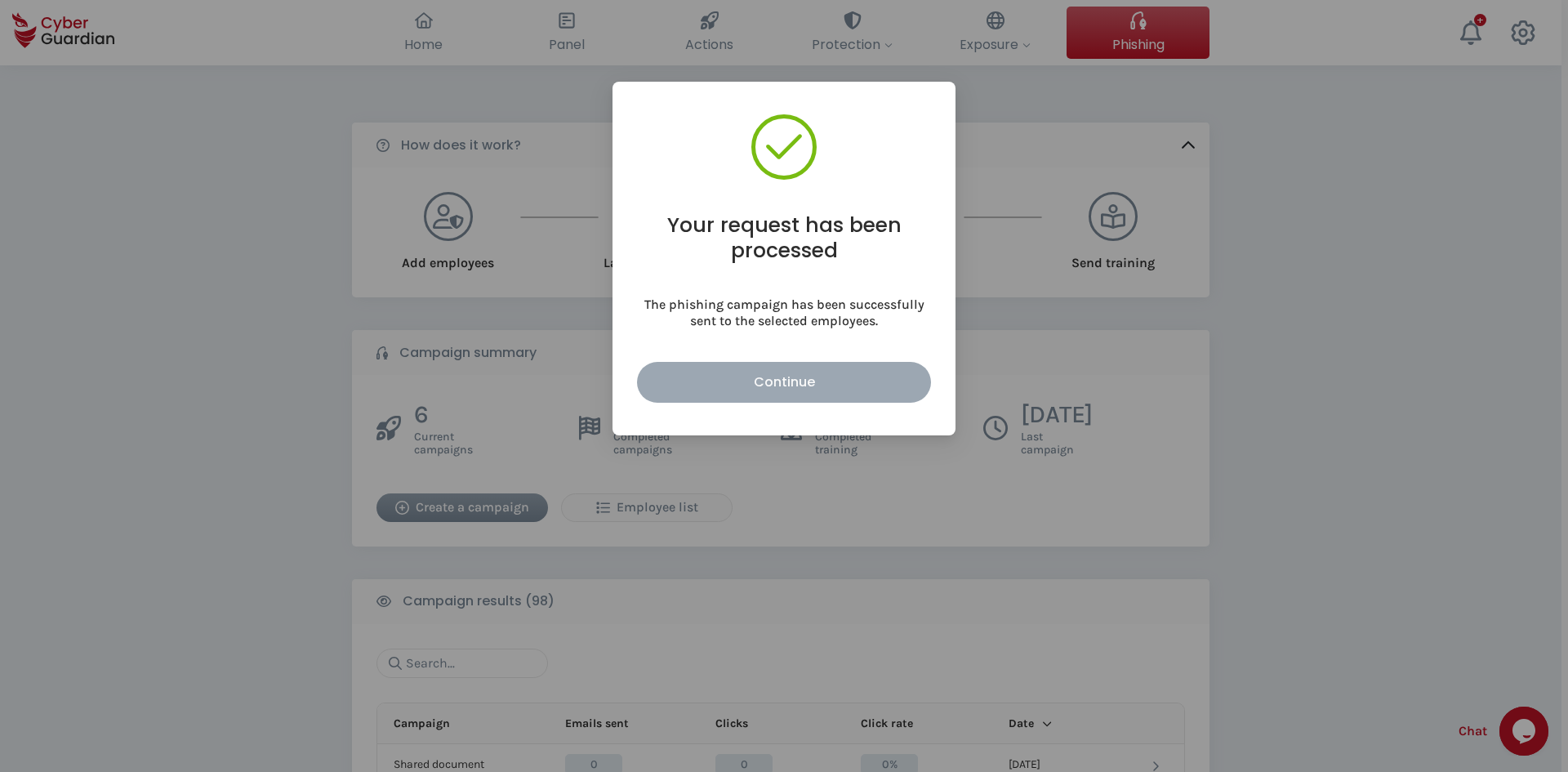
click at [796, 385] on div "Continue" at bounding box center [783, 381] width 270 height 21
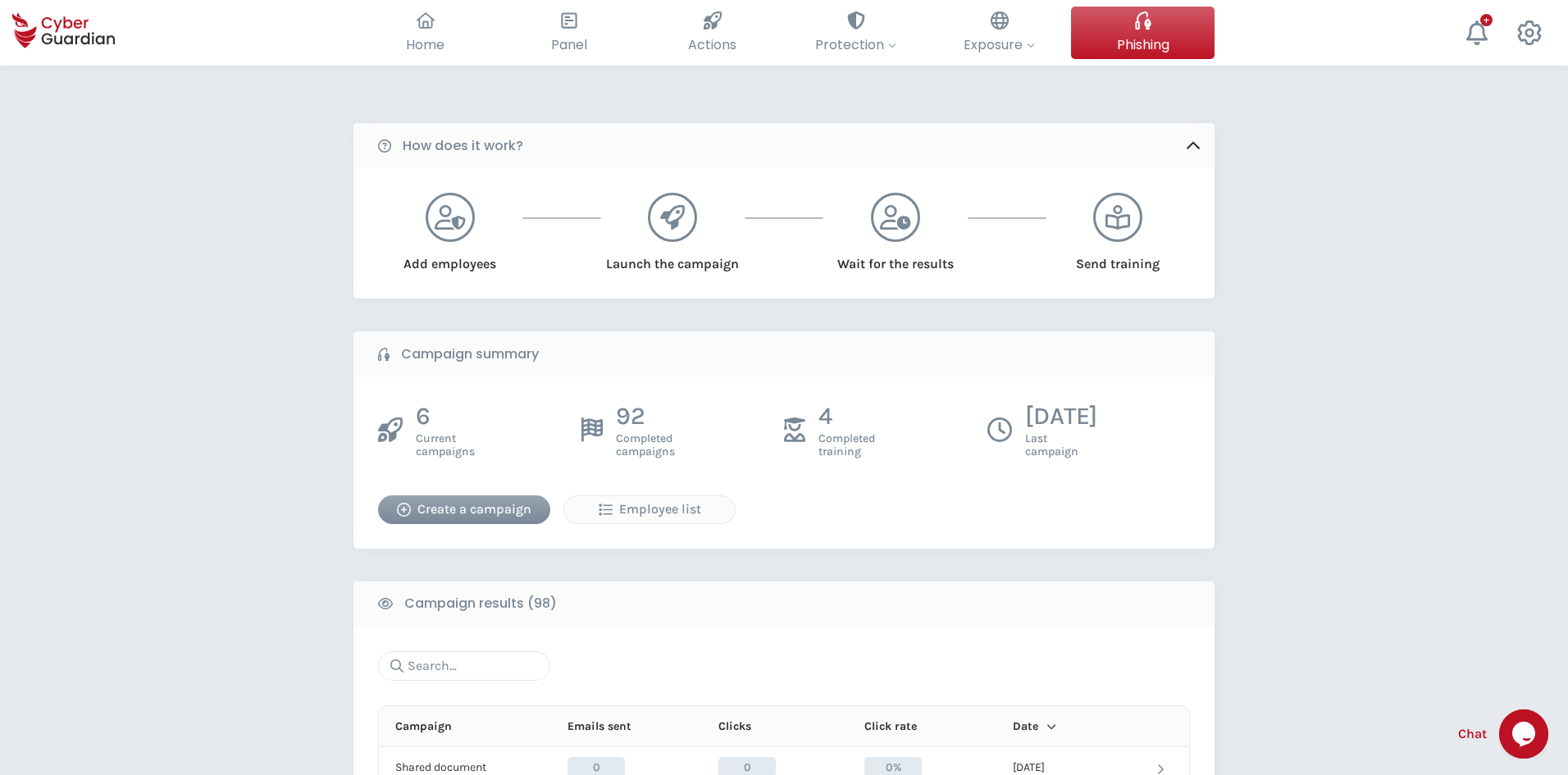
click at [460, 511] on div "Create a campaign" at bounding box center [464, 509] width 147 height 20
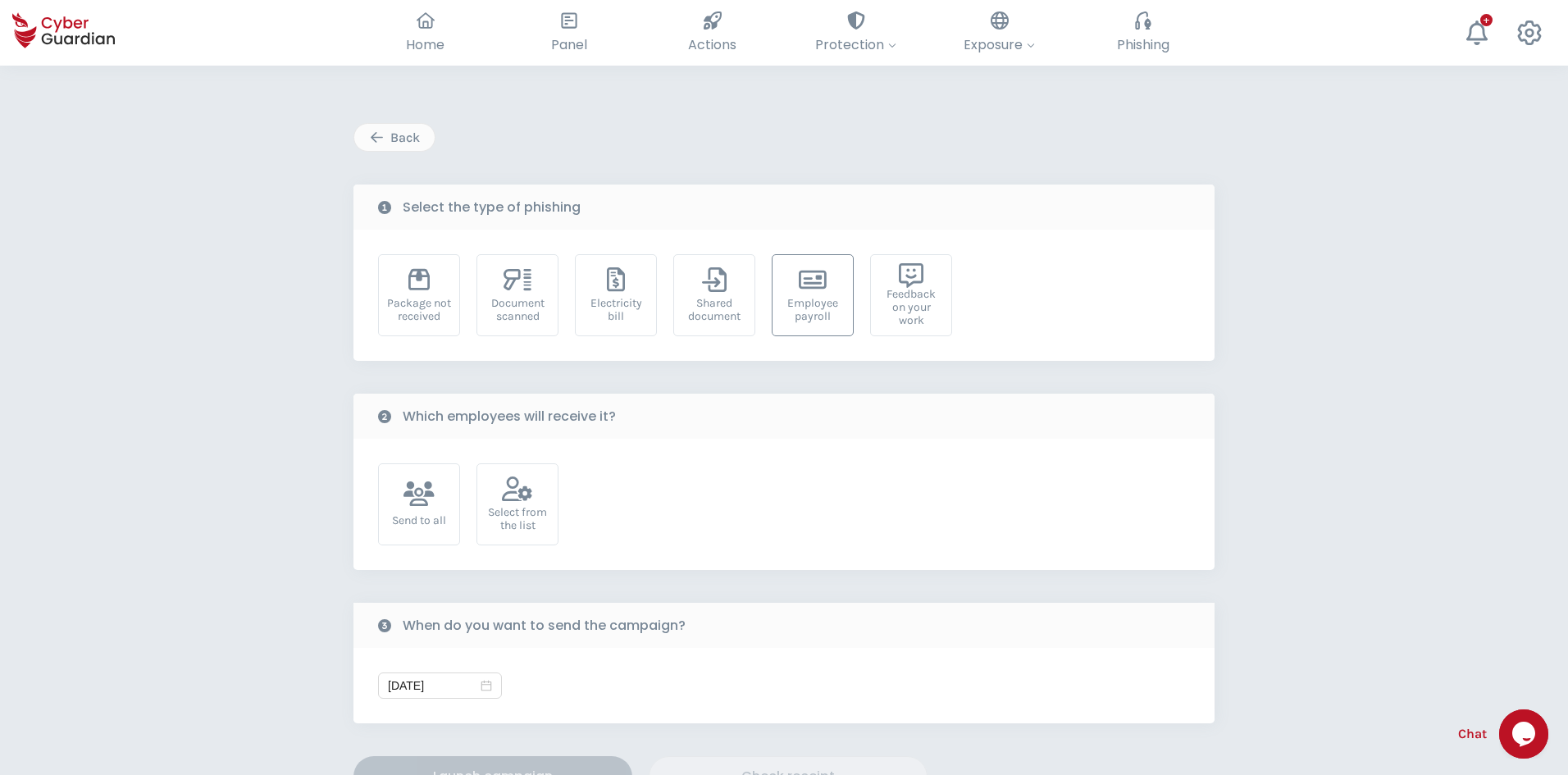
click at [817, 299] on div "Employee payroll" at bounding box center [813, 310] width 64 height 26
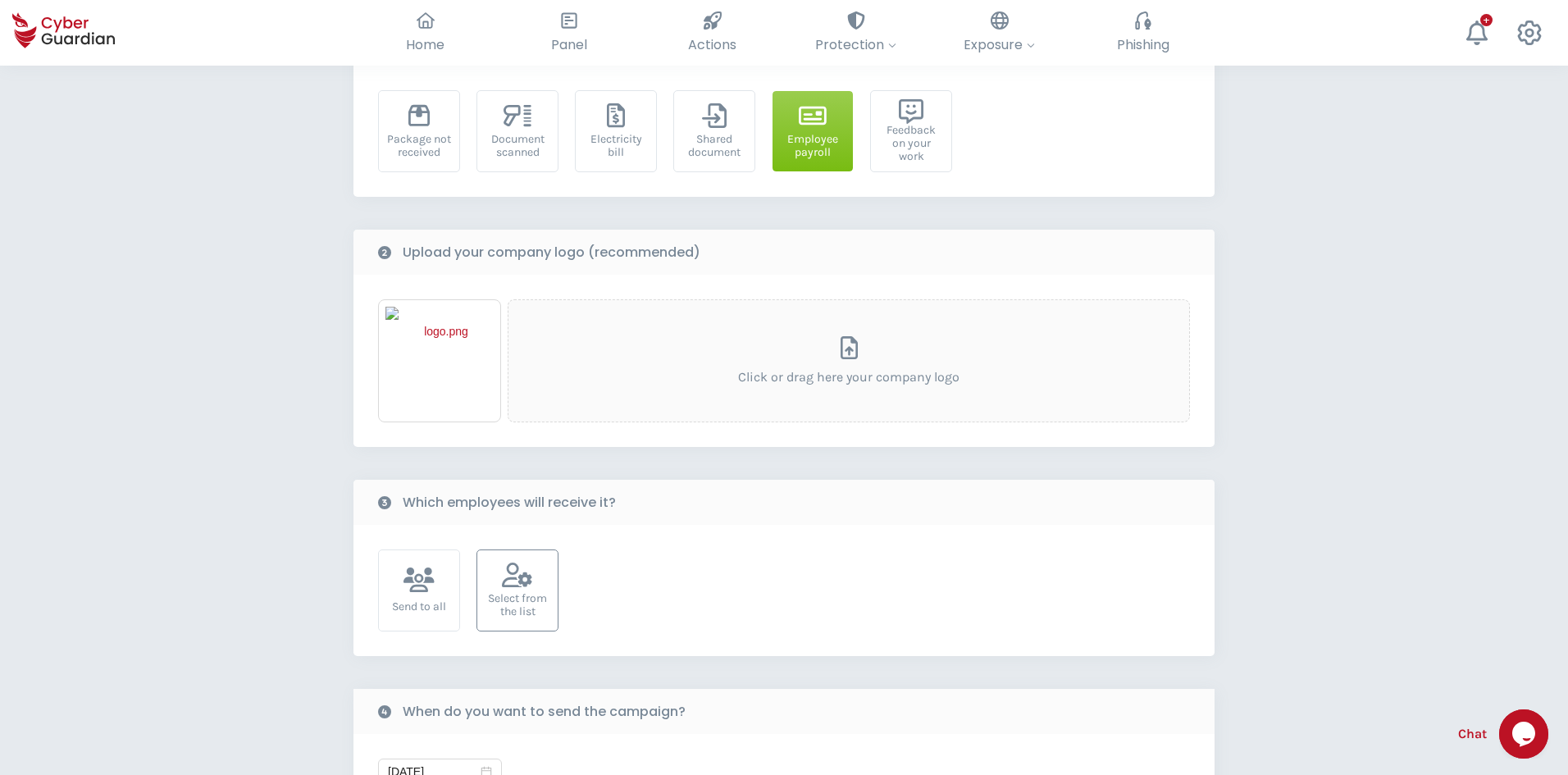
click at [524, 583] on icon at bounding box center [516, 575] width 30 height 25
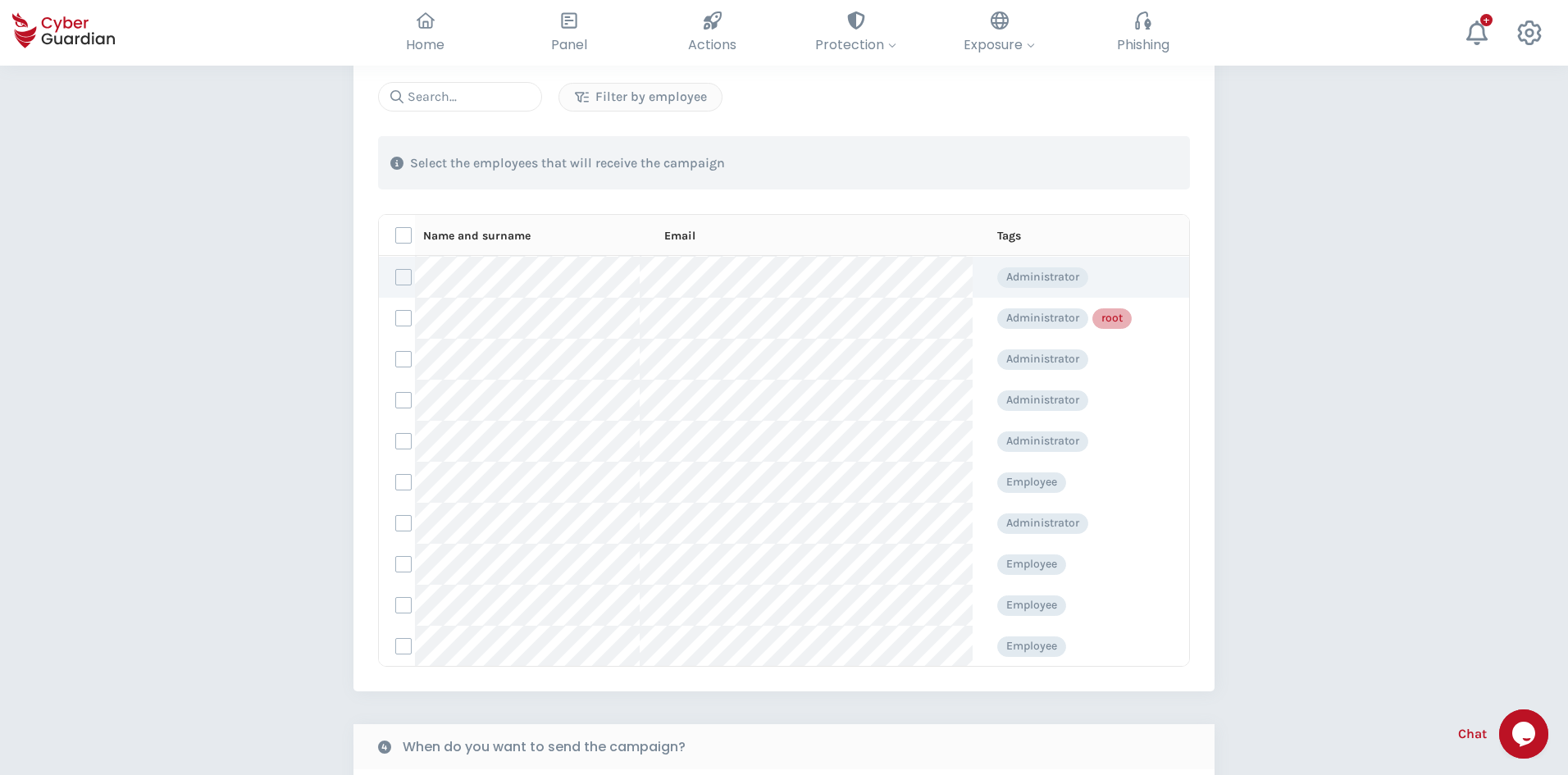
scroll to position [164, 0]
click at [406, 528] on label at bounding box center [404, 522] width 16 height 16
click at [396, 528] on input "checkbox" at bounding box center [396, 522] width 0 height 15
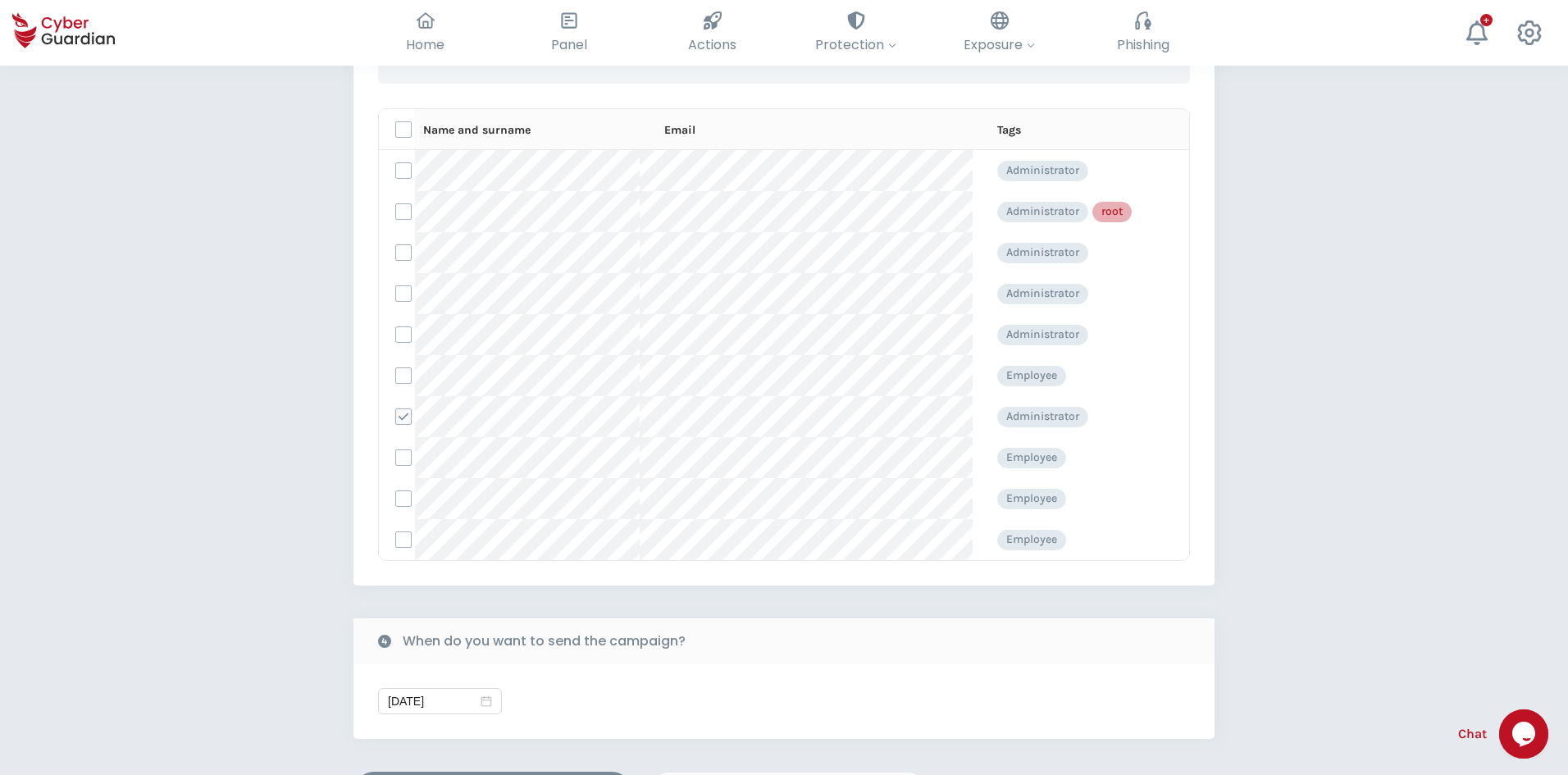
scroll to position [1066, 0]
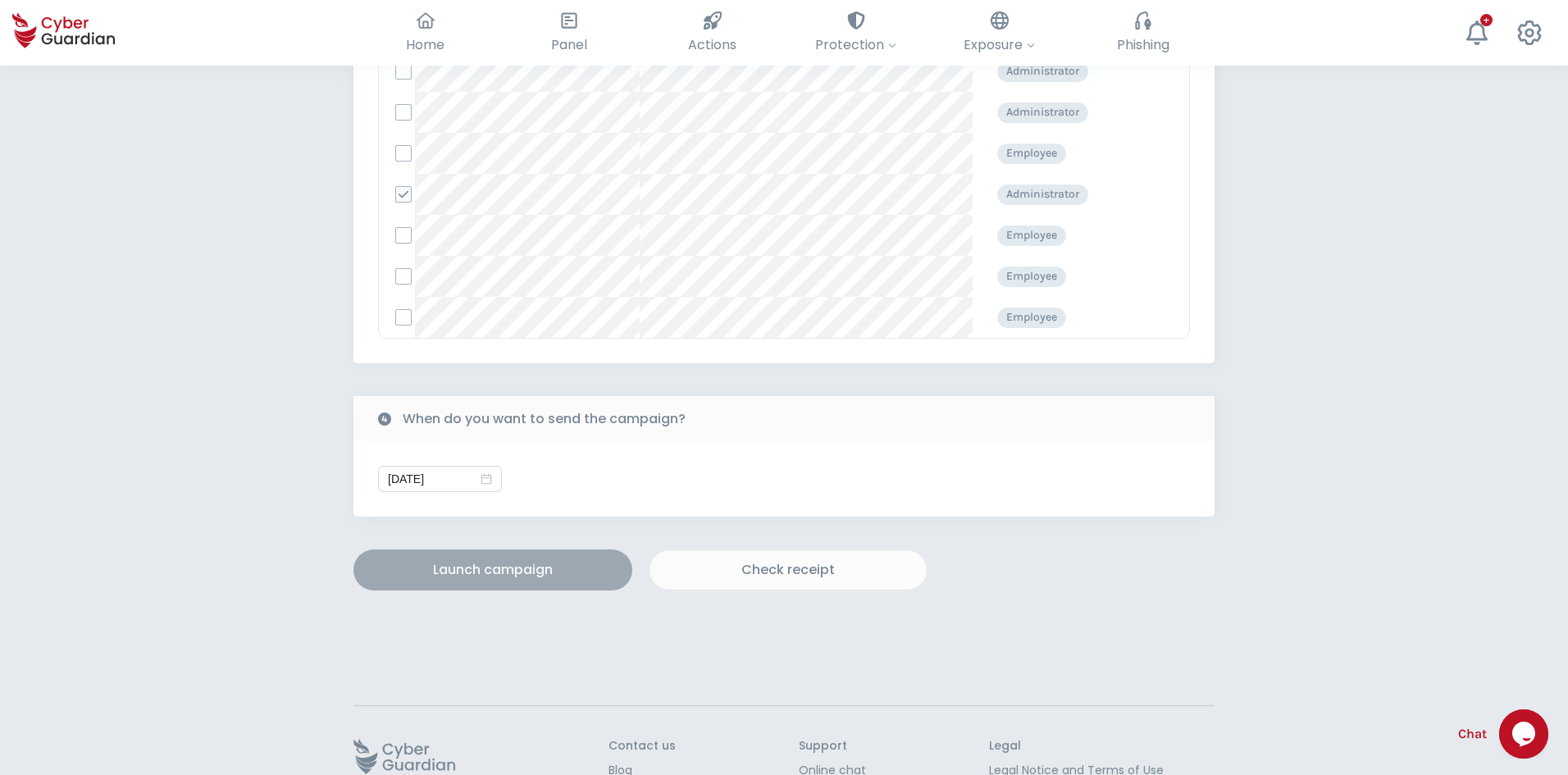
click at [474, 561] on div "Launch campaign" at bounding box center [492, 570] width 254 height 20
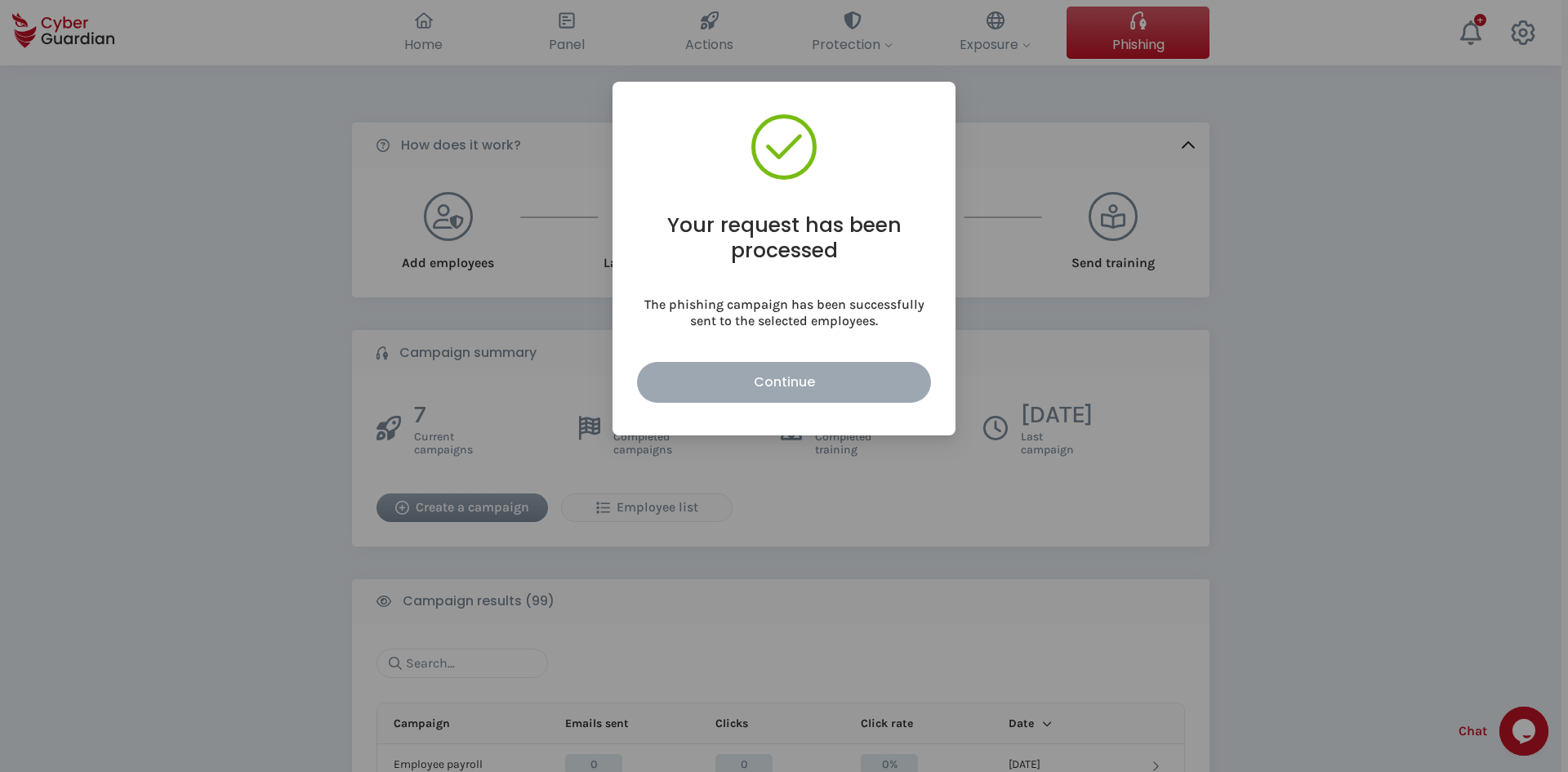
click at [773, 366] on button "Continue" at bounding box center [784, 382] width 294 height 41
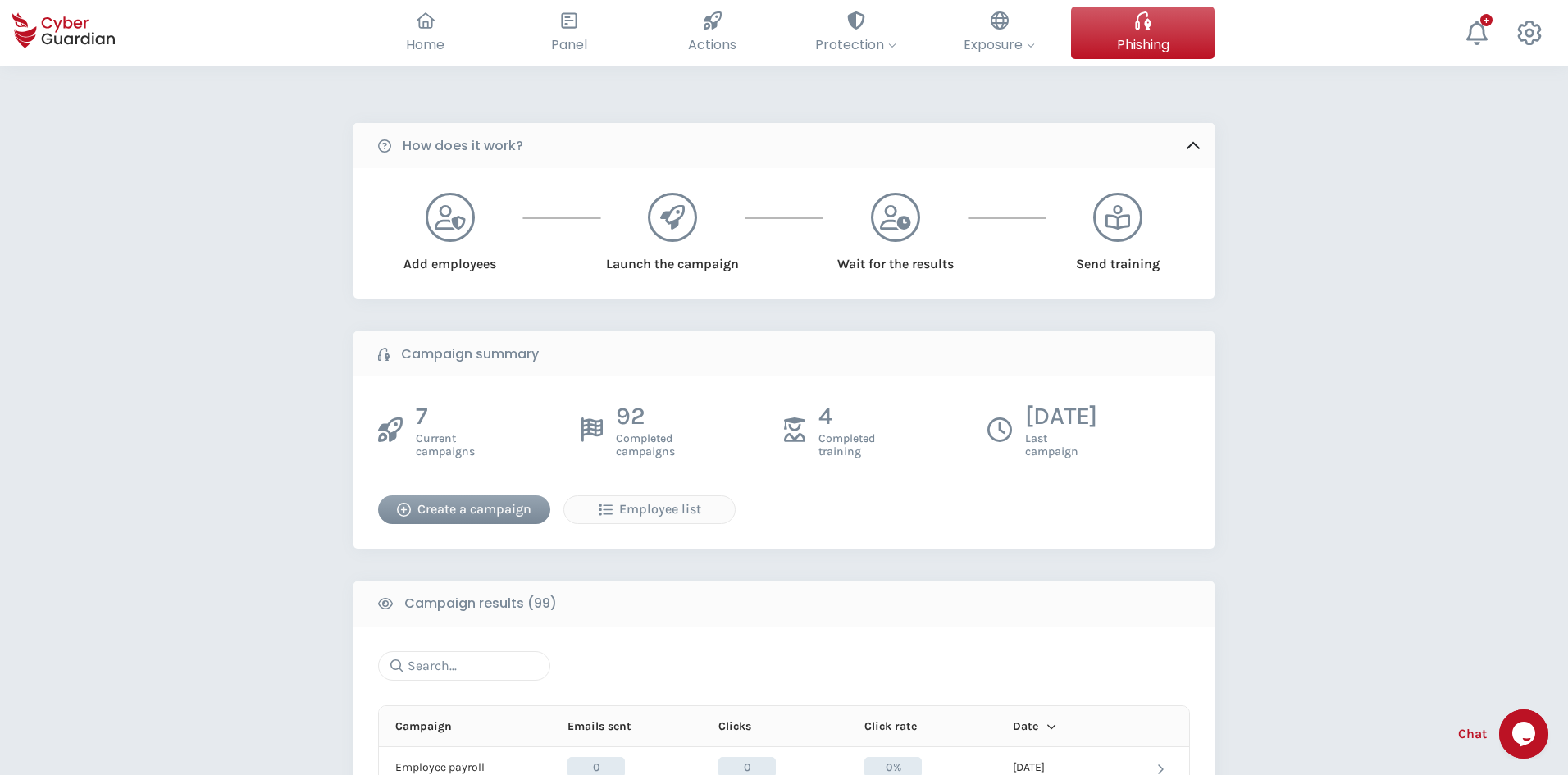
click at [522, 511] on div "Create a campaign" at bounding box center [464, 509] width 147 height 20
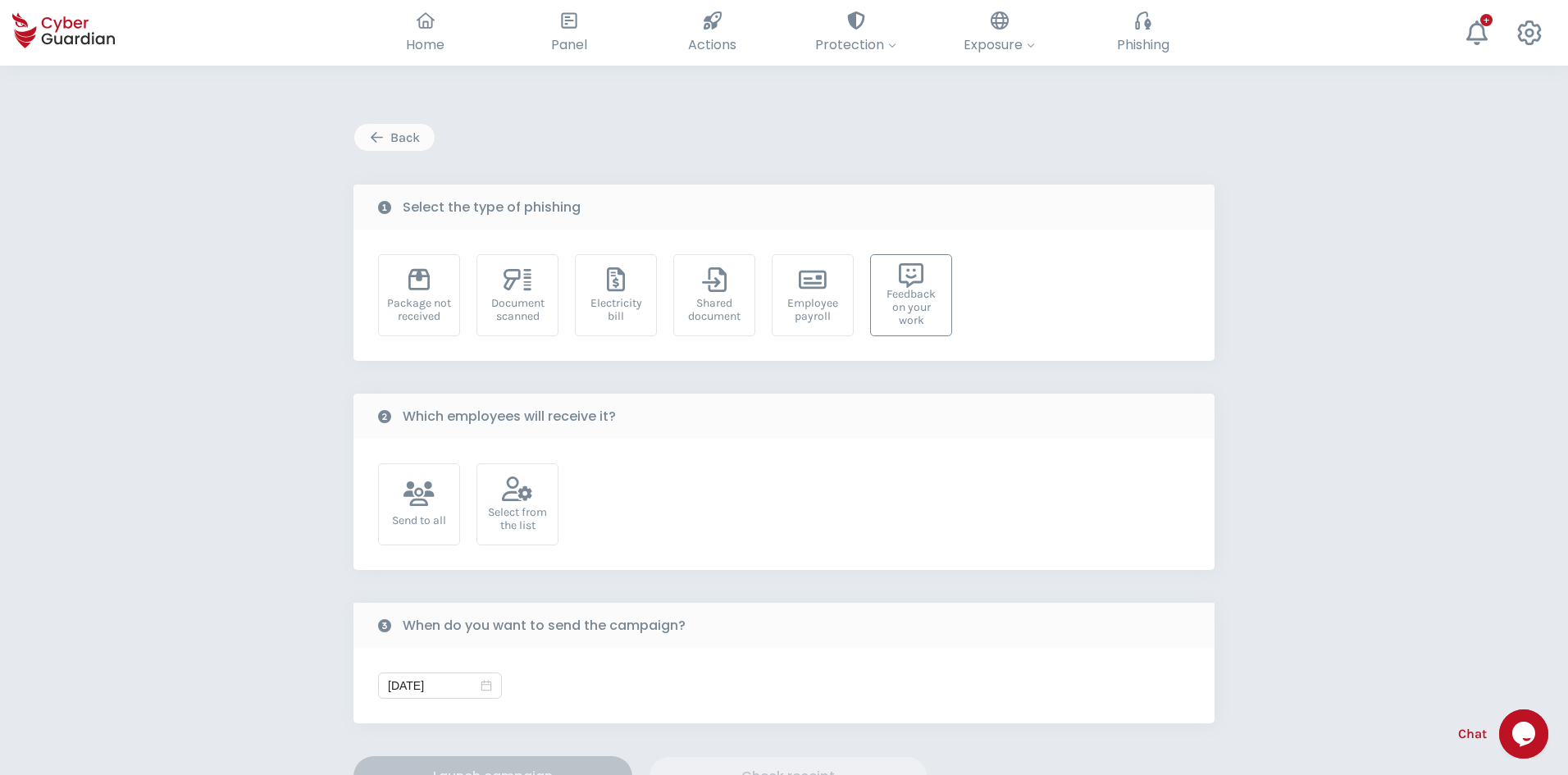
click at [911, 291] on div "Feedback on your work" at bounding box center [911, 307] width 64 height 40
click at [510, 474] on div "Select from the list" at bounding box center [517, 505] width 82 height 82
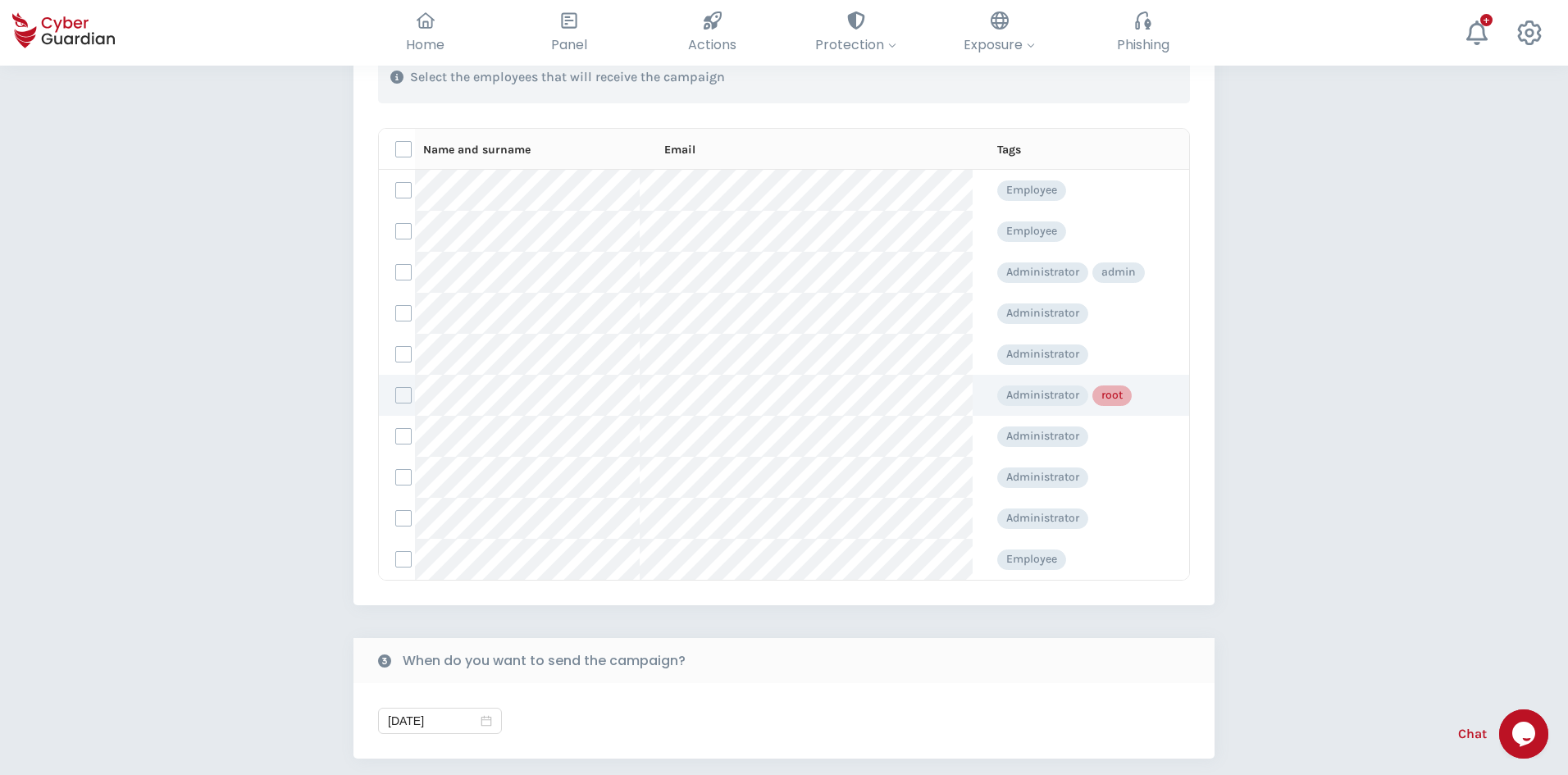
scroll to position [164, 0]
click at [399, 437] on label at bounding box center [404, 437] width 16 height 16
click at [396, 437] on input "checkbox" at bounding box center [396, 437] width 0 height 15
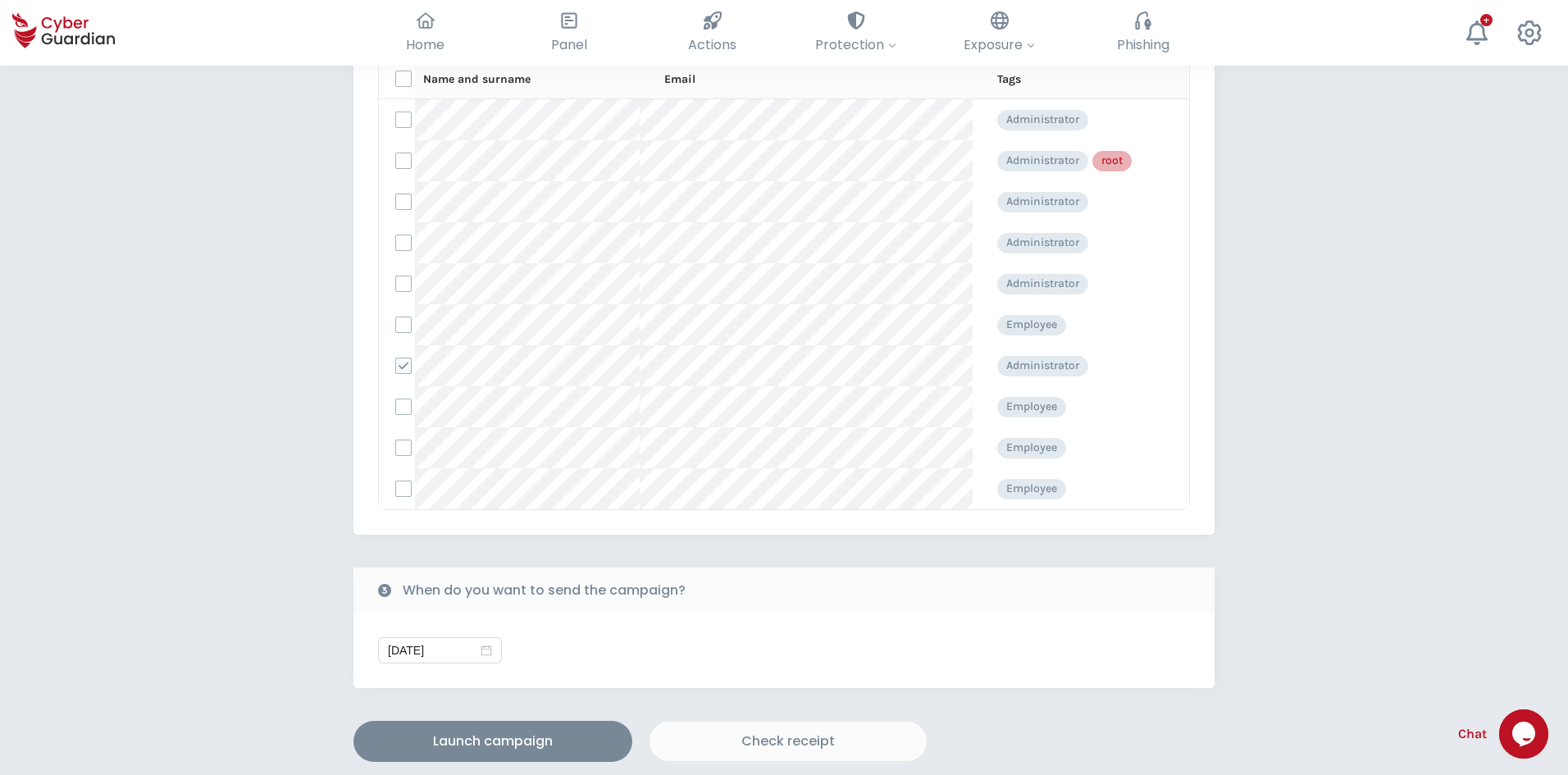
scroll to position [738, 0]
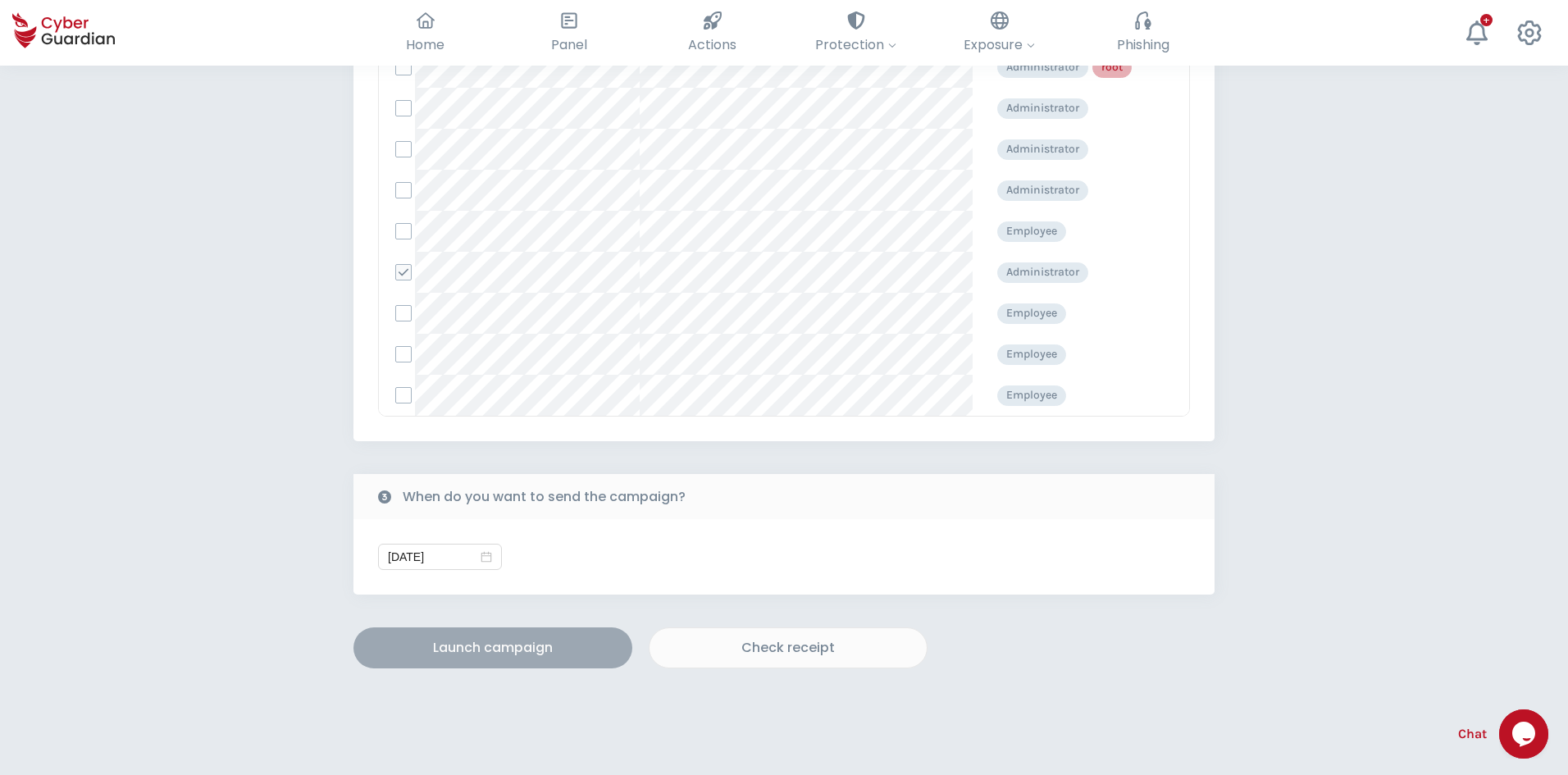
click at [508, 647] on div "Launch campaign" at bounding box center [492, 648] width 254 height 20
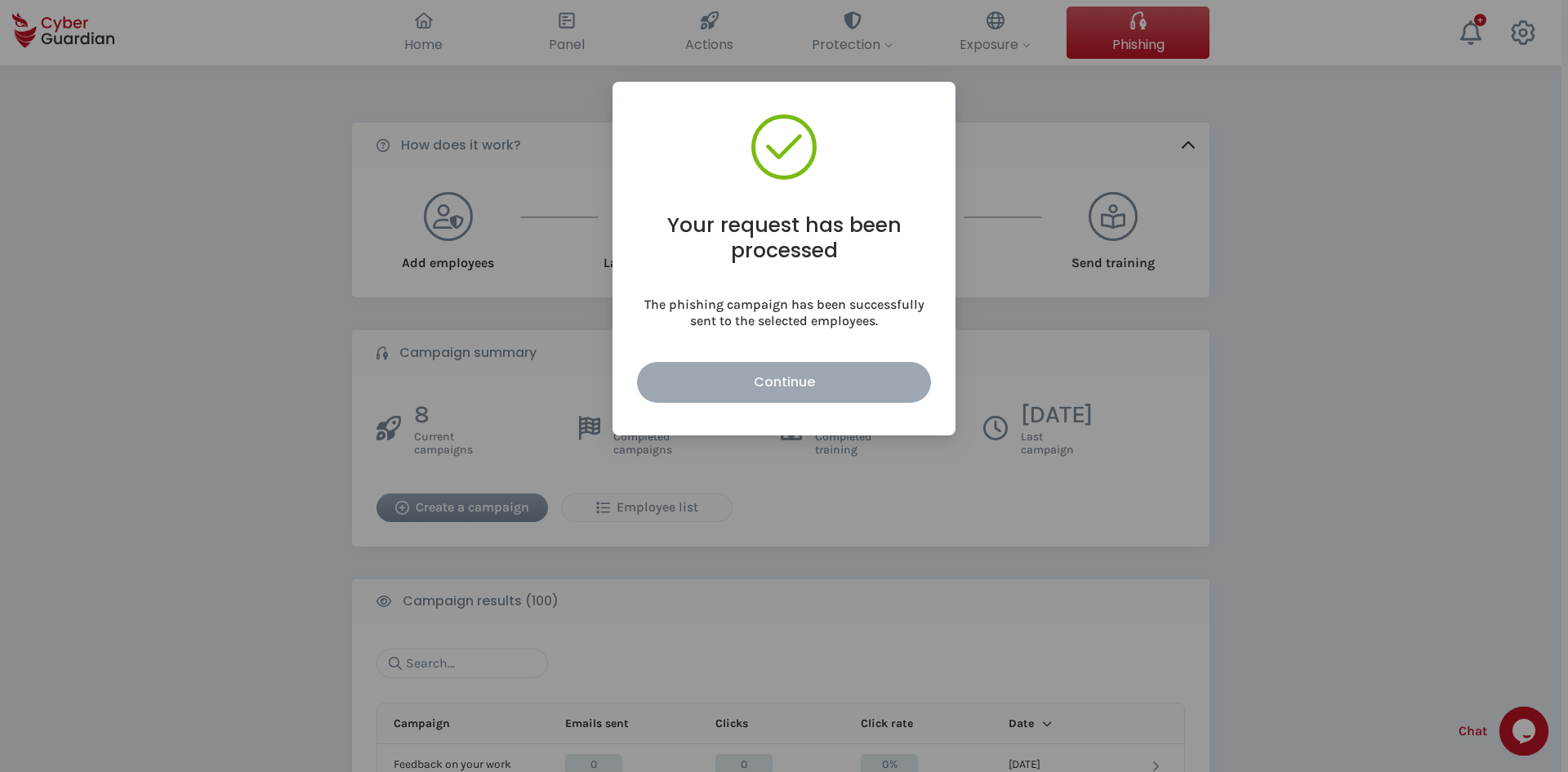
click at [743, 390] on div "Continue" at bounding box center [783, 381] width 270 height 21
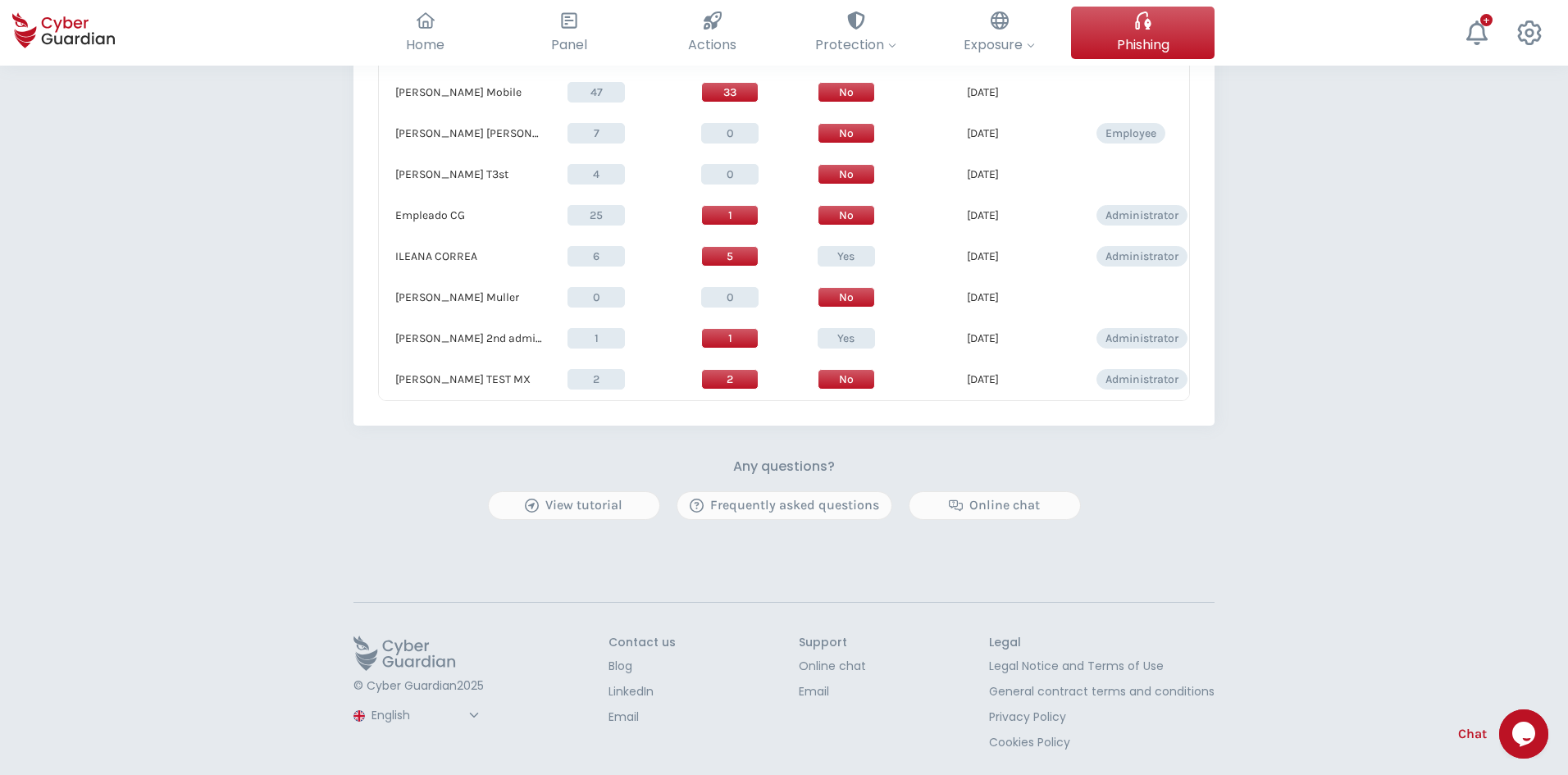
scroll to position [1391, 0]
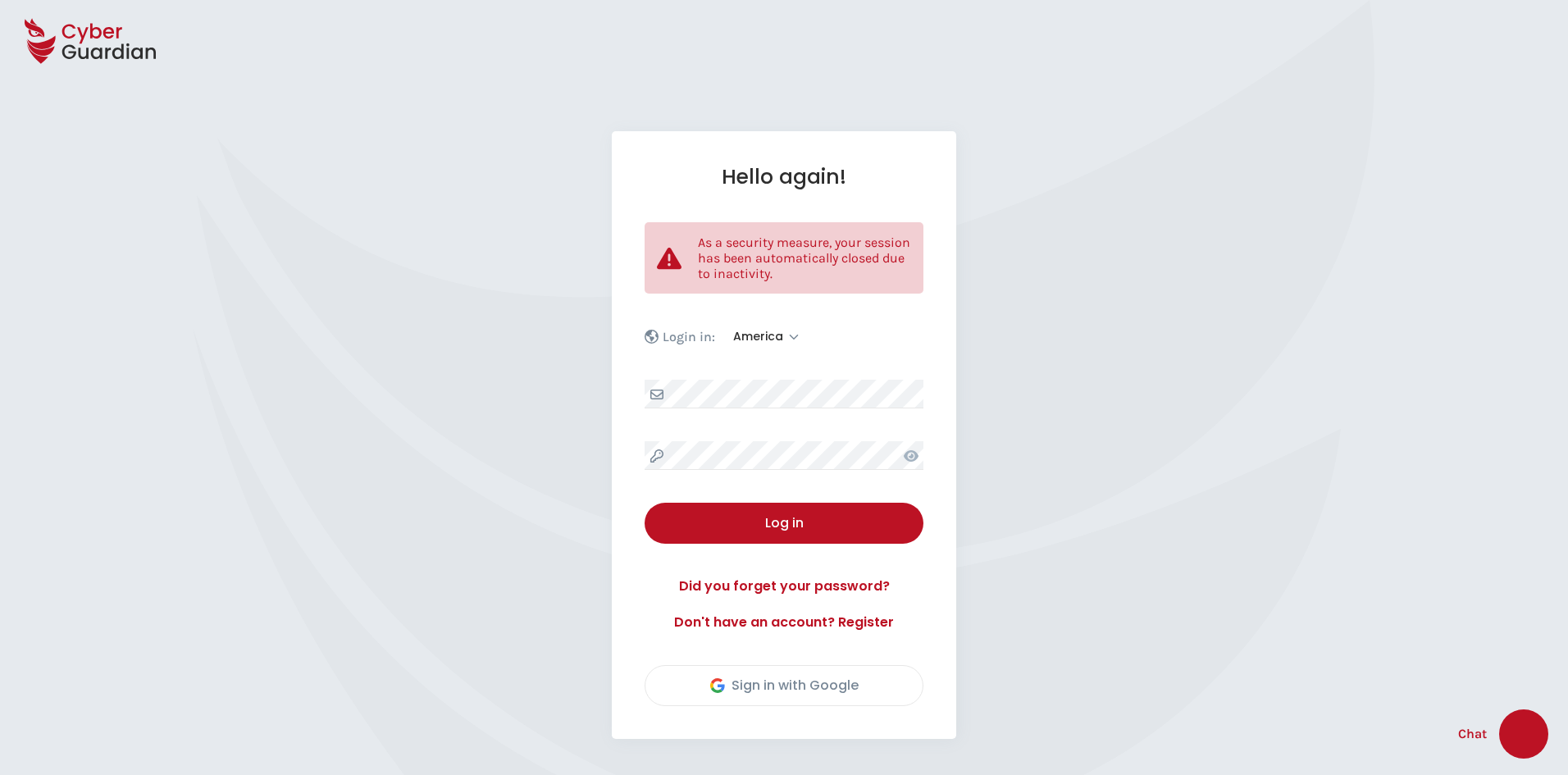
select select "America"
select select "English"
